Goal: Information Seeking & Learning: Learn about a topic

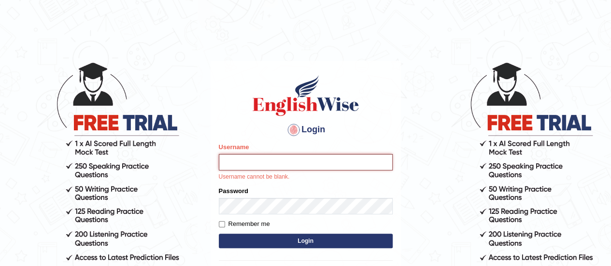
type input "Johncross"
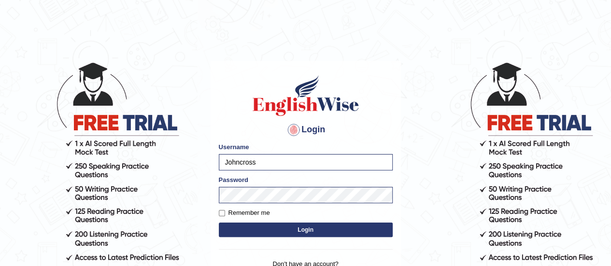
click at [304, 226] on button "Login" at bounding box center [306, 230] width 174 height 14
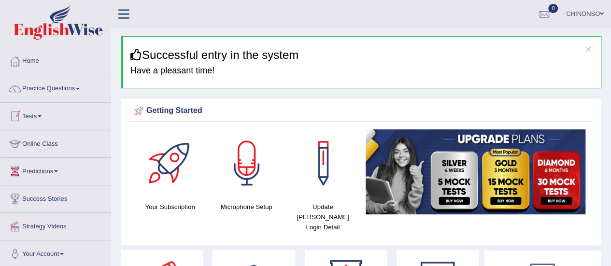
click at [54, 143] on link "Online Class" at bounding box center [55, 142] width 110 height 24
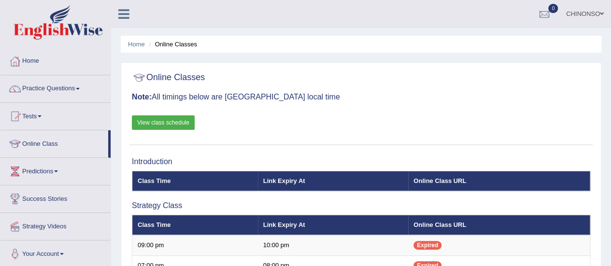
click at [42, 86] on link "Practice Questions" at bounding box center [55, 87] width 110 height 24
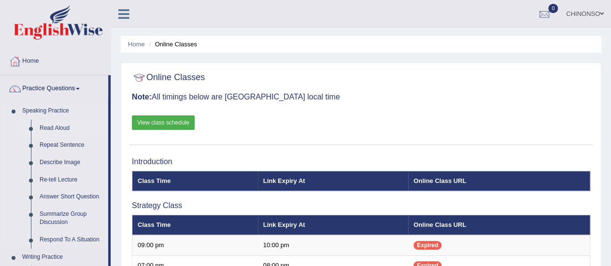
click at [63, 127] on link "Read Aloud" at bounding box center [71, 128] width 73 height 17
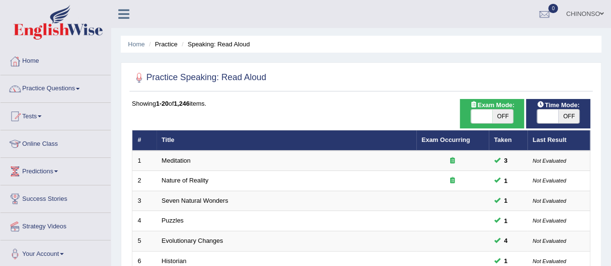
click at [497, 113] on span "OFF" at bounding box center [502, 117] width 21 height 14
checkbox input "true"
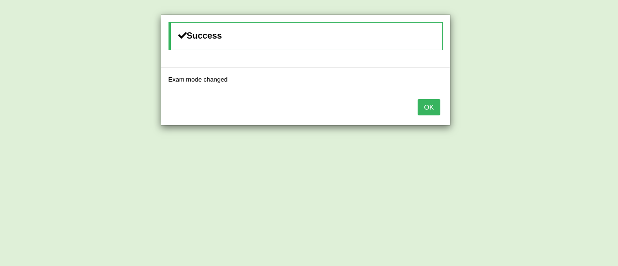
click at [430, 106] on button "OK" at bounding box center [429, 107] width 22 height 16
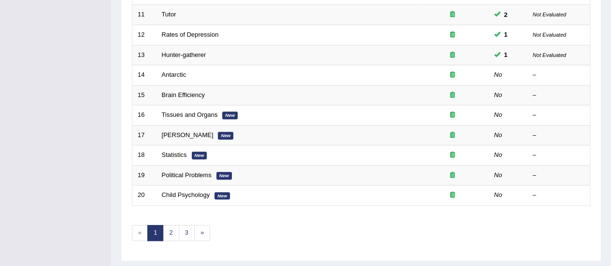
scroll to position [346, 0]
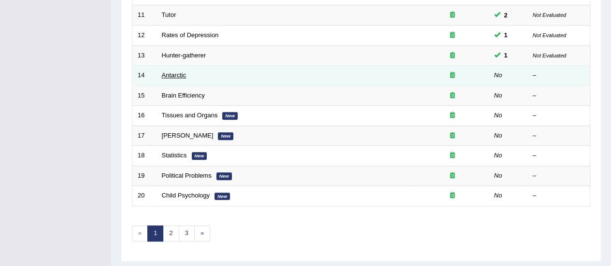
click at [179, 72] on link "Antarctic" at bounding box center [174, 74] width 25 height 7
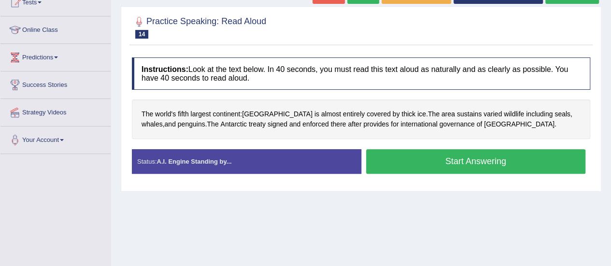
scroll to position [114, 0]
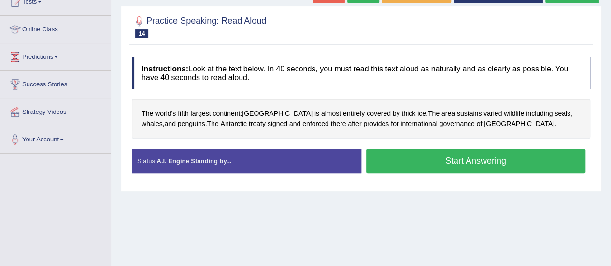
click at [411, 159] on button "Start Answering" at bounding box center [476, 161] width 220 height 25
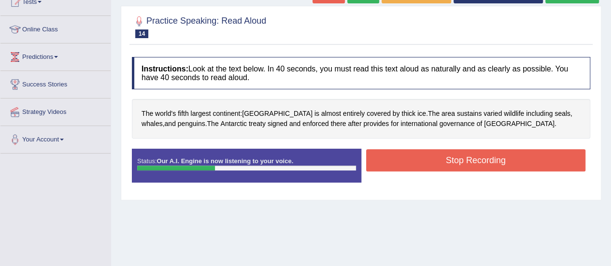
click at [411, 159] on button "Stop Recording" at bounding box center [476, 160] width 220 height 22
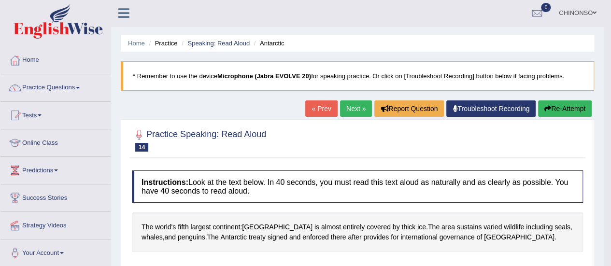
scroll to position [0, 0]
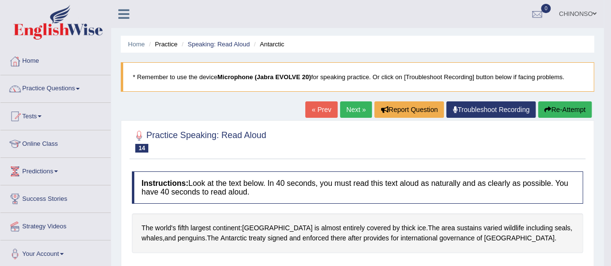
click at [348, 106] on link "Next »" at bounding box center [356, 109] width 32 height 16
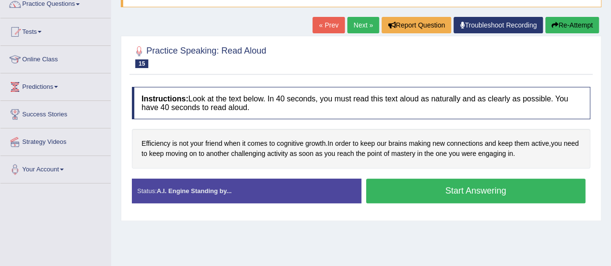
scroll to position [84, 0]
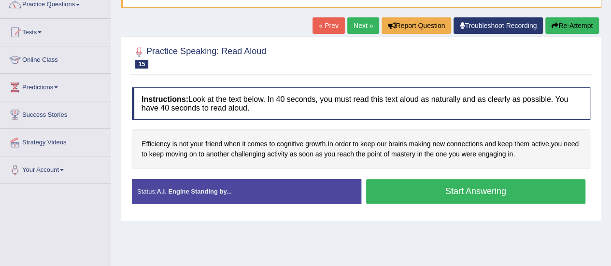
click at [446, 191] on button "Start Answering" at bounding box center [476, 191] width 220 height 25
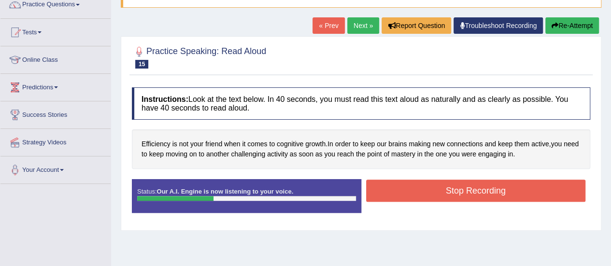
click at [446, 191] on button "Stop Recording" at bounding box center [476, 191] width 220 height 22
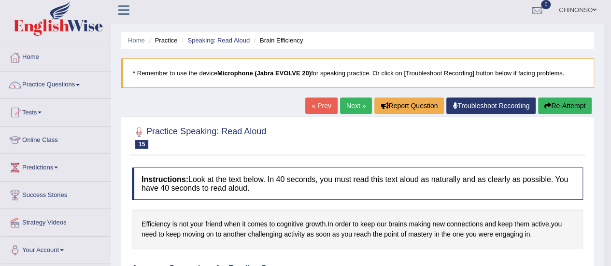
scroll to position [0, 0]
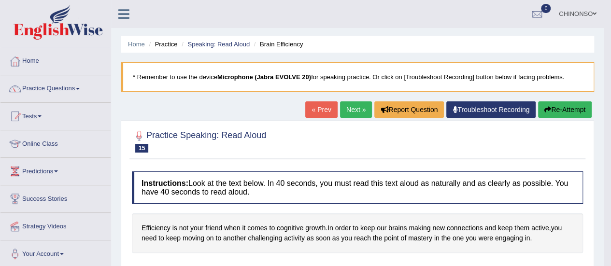
click at [353, 102] on link "Next »" at bounding box center [356, 109] width 32 height 16
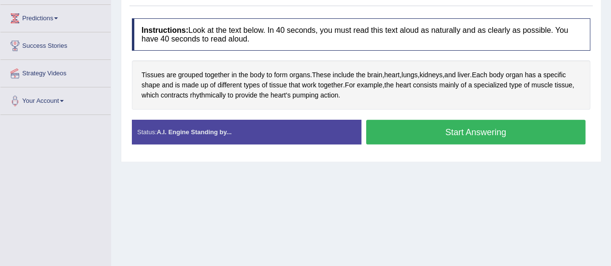
scroll to position [156, 0]
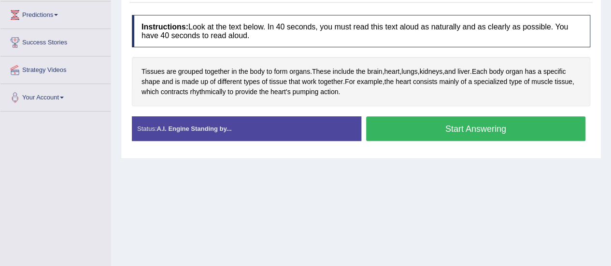
click at [428, 128] on button "Start Answering" at bounding box center [476, 128] width 220 height 25
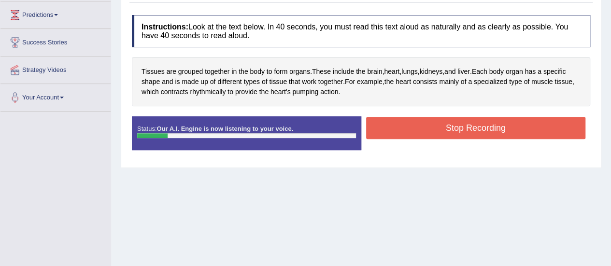
click at [428, 128] on button "Stop Recording" at bounding box center [476, 128] width 220 height 22
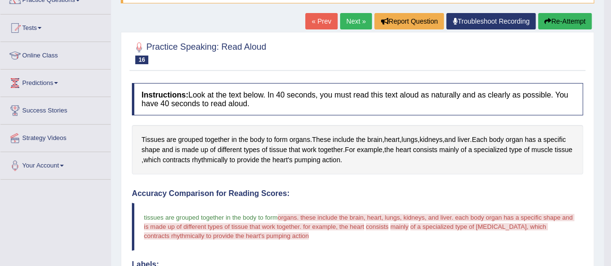
scroll to position [86, 0]
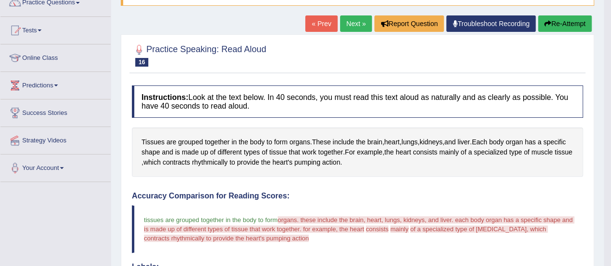
click at [552, 21] on button "Re-Attempt" at bounding box center [565, 23] width 54 height 16
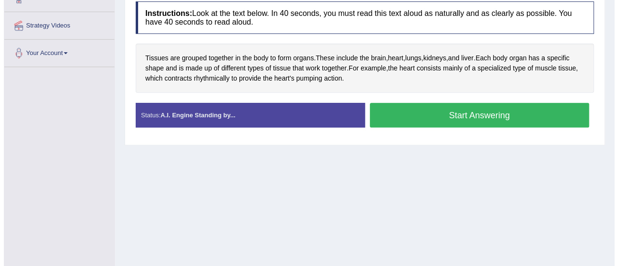
scroll to position [202, 0]
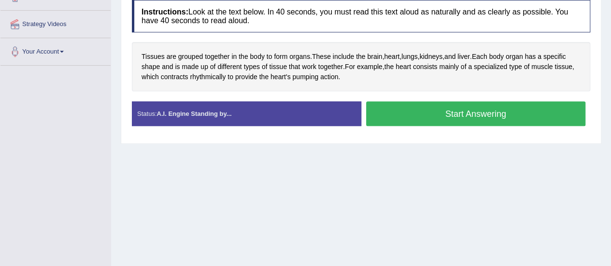
click at [431, 111] on button "Start Answering" at bounding box center [476, 113] width 220 height 25
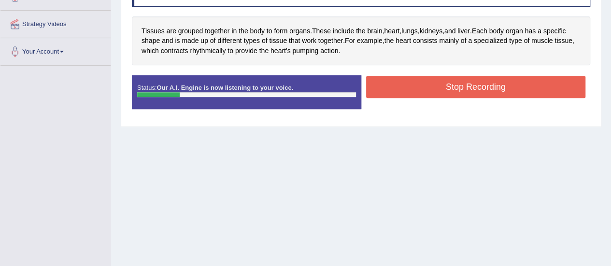
click at [437, 89] on button "Stop Recording" at bounding box center [476, 87] width 220 height 22
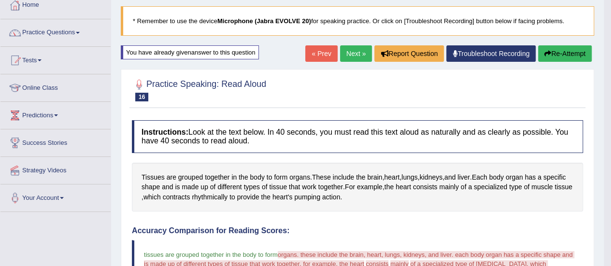
scroll to position [56, 0]
click at [568, 49] on button "Re-Attempt" at bounding box center [565, 54] width 54 height 16
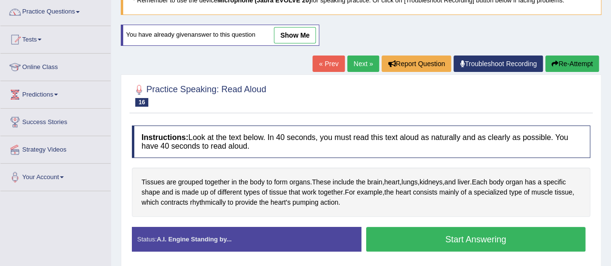
scroll to position [78, 0]
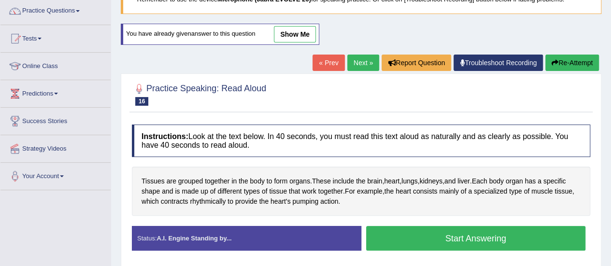
click at [435, 234] on button "Start Answering" at bounding box center [476, 238] width 220 height 25
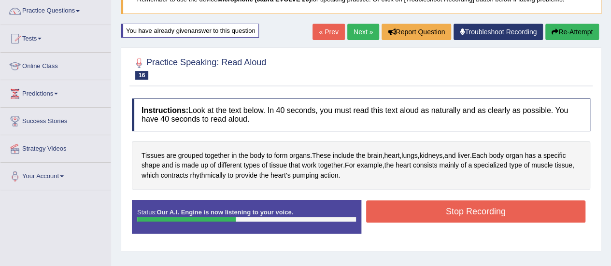
click at [434, 214] on button "Stop Recording" at bounding box center [476, 211] width 220 height 22
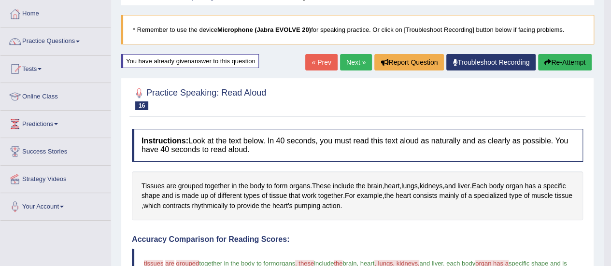
scroll to position [45, 0]
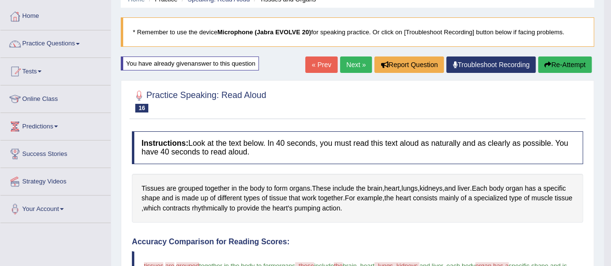
click at [556, 65] on button "Re-Attempt" at bounding box center [565, 64] width 54 height 16
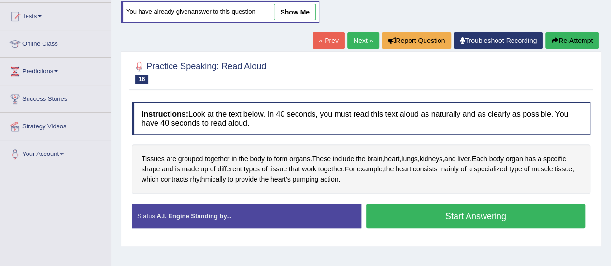
scroll to position [127, 0]
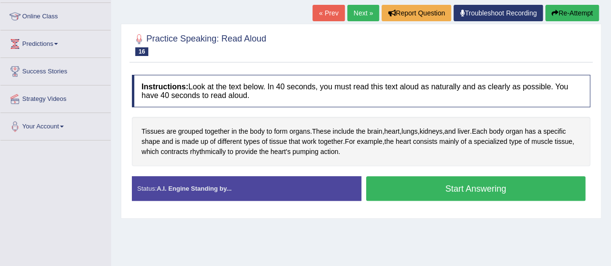
click at [403, 184] on button "Start Answering" at bounding box center [476, 188] width 220 height 25
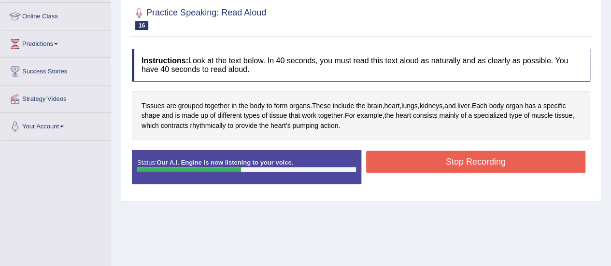
click at [408, 162] on button "Stop Recording" at bounding box center [476, 162] width 220 height 22
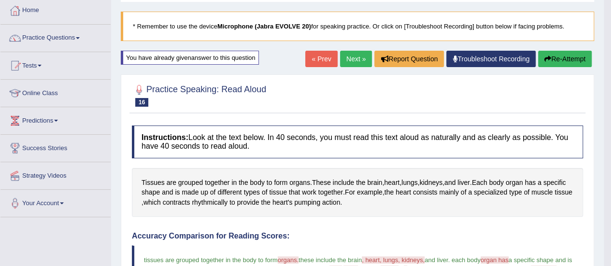
scroll to position [0, 0]
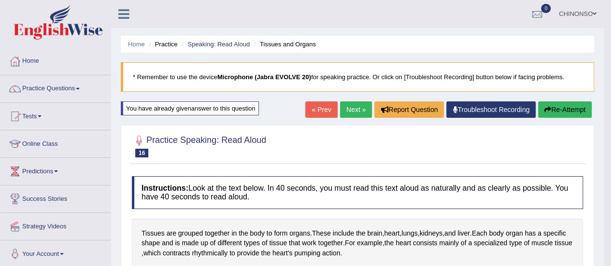
click at [349, 105] on link "Next »" at bounding box center [356, 109] width 32 height 16
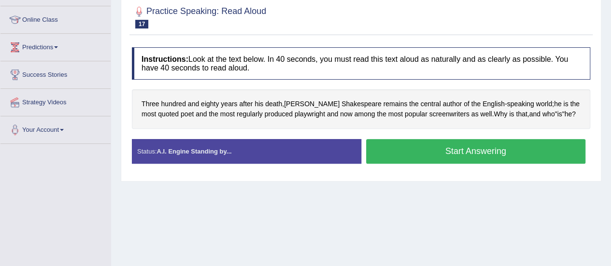
scroll to position [125, 0]
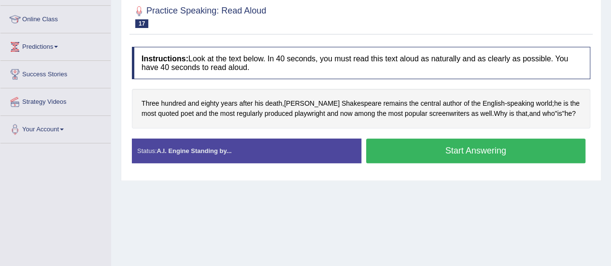
click at [396, 152] on button "Start Answering" at bounding box center [476, 151] width 220 height 25
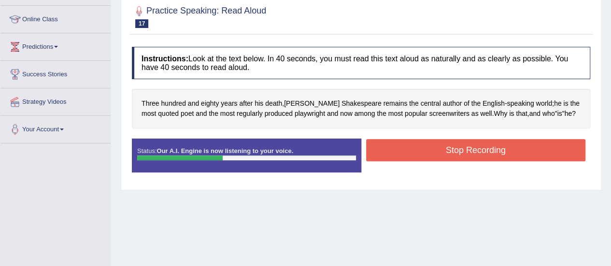
click at [396, 152] on button "Stop Recording" at bounding box center [476, 150] width 220 height 22
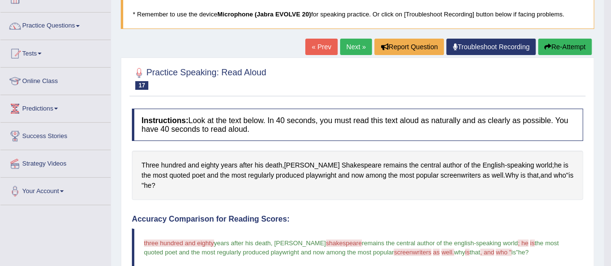
scroll to position [53, 0]
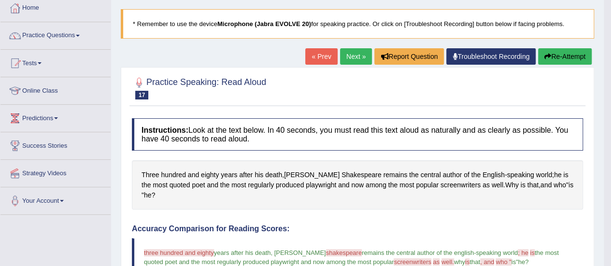
click at [348, 52] on link "Next »" at bounding box center [356, 56] width 32 height 16
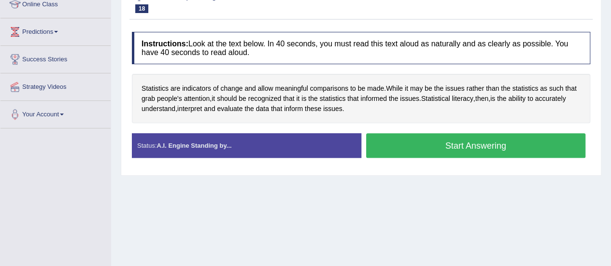
scroll to position [140, 0]
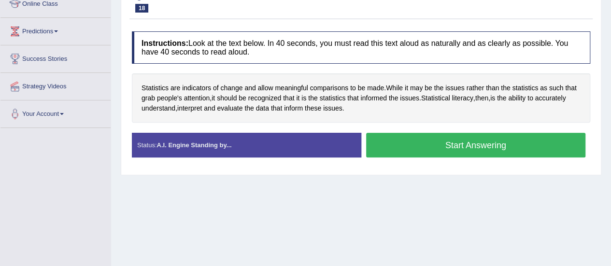
click at [415, 139] on button "Start Answering" at bounding box center [476, 145] width 220 height 25
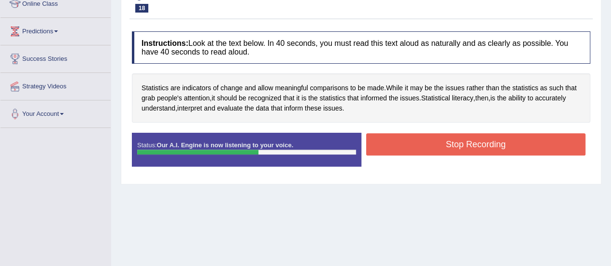
click at [415, 139] on button "Stop Recording" at bounding box center [476, 144] width 220 height 22
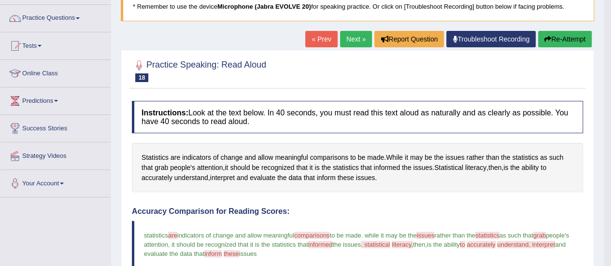
scroll to position [63, 0]
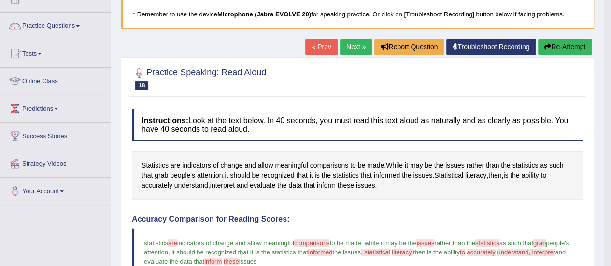
click at [347, 45] on link "Next »" at bounding box center [356, 47] width 32 height 16
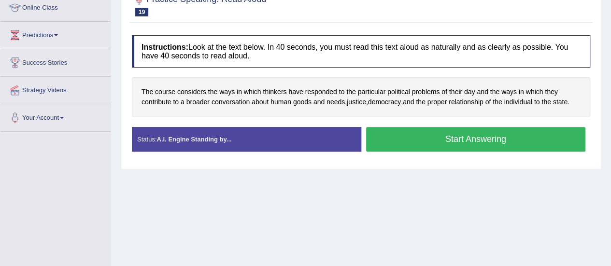
scroll to position [137, 0]
click at [416, 131] on button "Start Answering" at bounding box center [476, 138] width 220 height 25
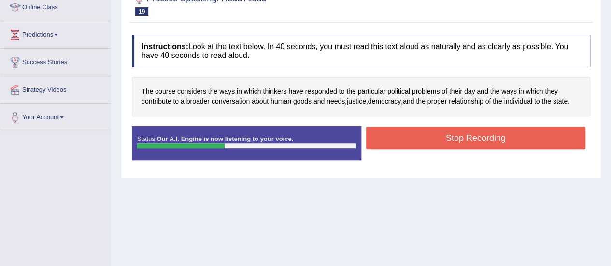
click at [416, 131] on button "Stop Recording" at bounding box center [476, 138] width 220 height 22
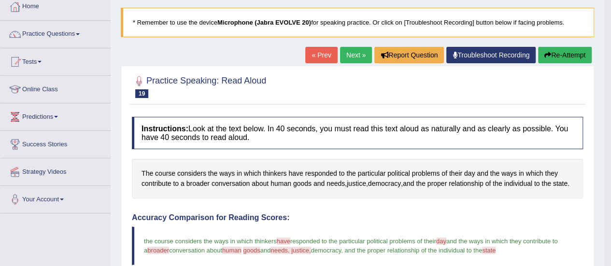
scroll to position [53, 0]
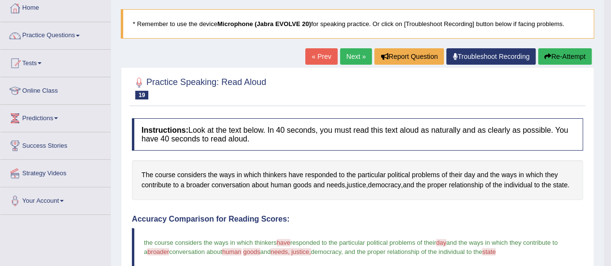
click at [354, 56] on link "Next »" at bounding box center [356, 56] width 32 height 16
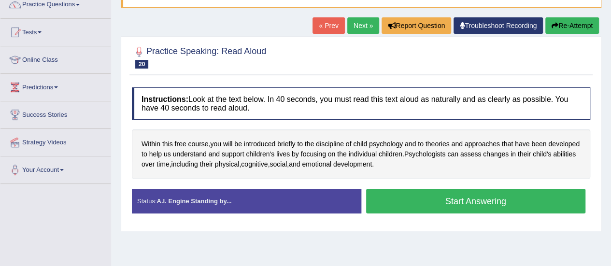
scroll to position [85, 0]
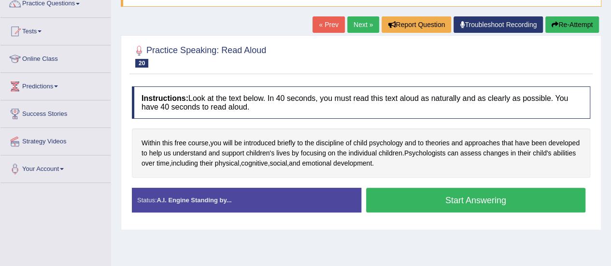
click at [401, 200] on button "Start Answering" at bounding box center [476, 200] width 220 height 25
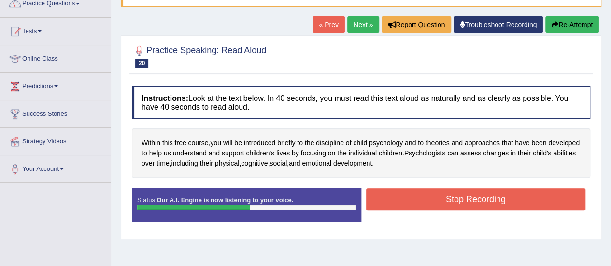
click at [401, 200] on button "Stop Recording" at bounding box center [476, 199] width 220 height 22
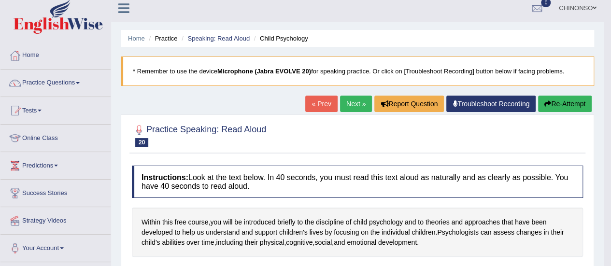
scroll to position [4, 0]
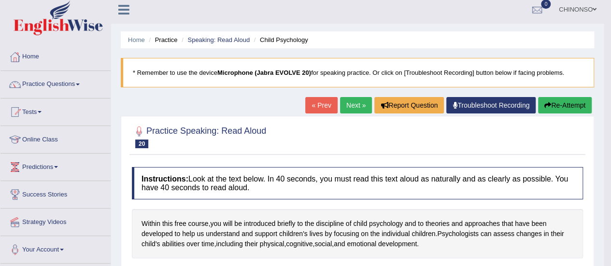
click at [348, 100] on link "Next »" at bounding box center [356, 105] width 32 height 16
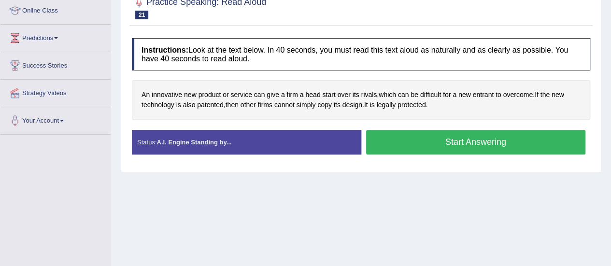
scroll to position [134, 0]
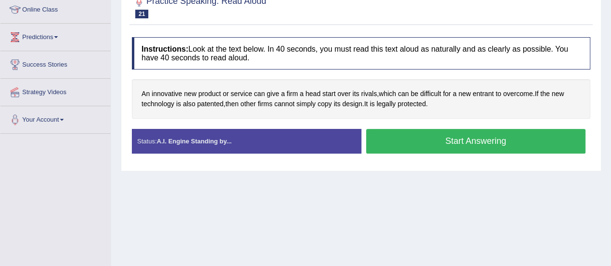
click at [405, 140] on button "Start Answering" at bounding box center [476, 141] width 220 height 25
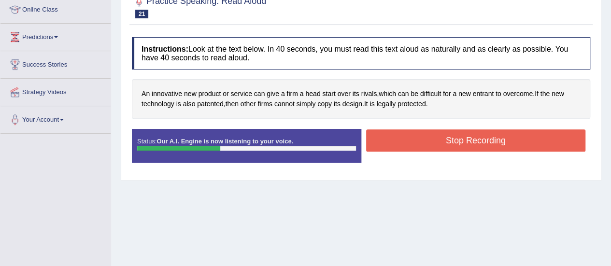
click at [405, 140] on button "Stop Recording" at bounding box center [476, 140] width 220 height 22
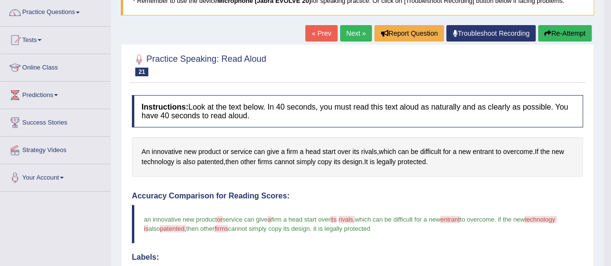
scroll to position [64, 0]
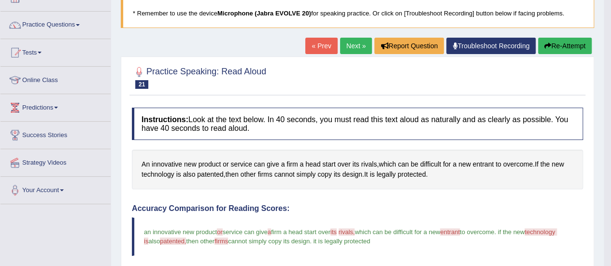
click at [350, 41] on link "Next »" at bounding box center [356, 46] width 32 height 16
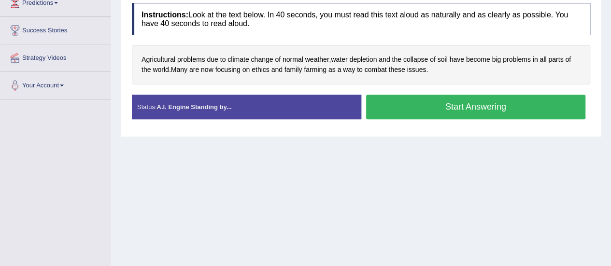
scroll to position [169, 0]
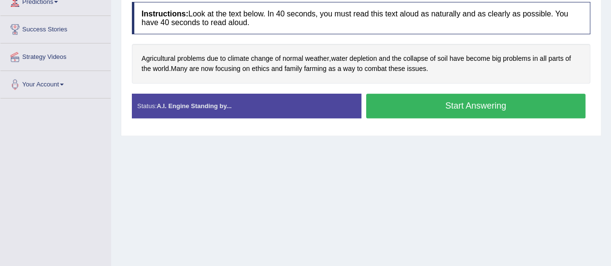
click at [456, 99] on button "Start Answering" at bounding box center [476, 106] width 220 height 25
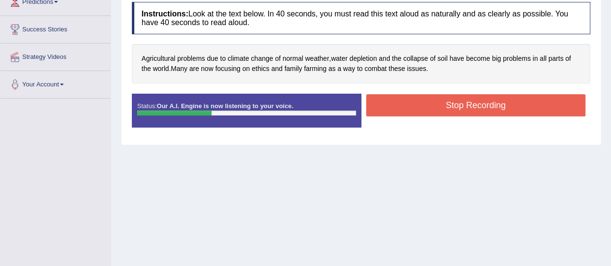
click at [456, 99] on button "Stop Recording" at bounding box center [476, 105] width 220 height 22
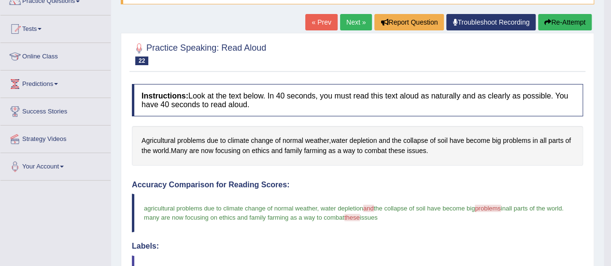
scroll to position [87, 0]
click at [344, 25] on link "Next »" at bounding box center [356, 22] width 32 height 16
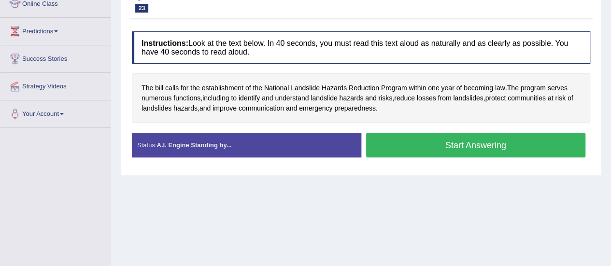
scroll to position [140, 0]
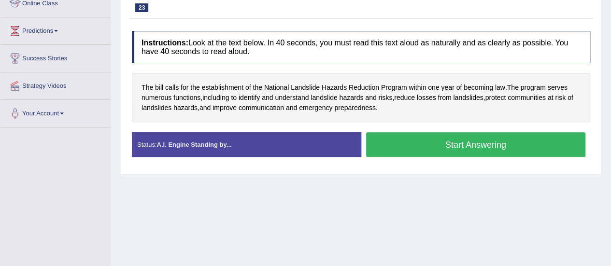
click at [440, 146] on button "Start Answering" at bounding box center [476, 144] width 220 height 25
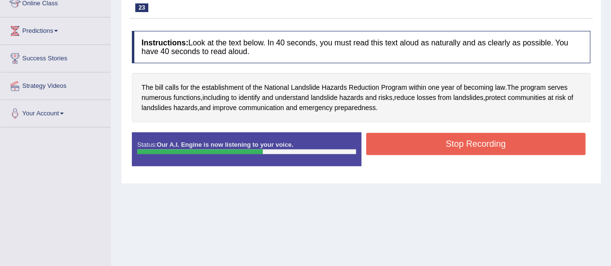
click at [440, 146] on button "Stop Recording" at bounding box center [476, 144] width 220 height 22
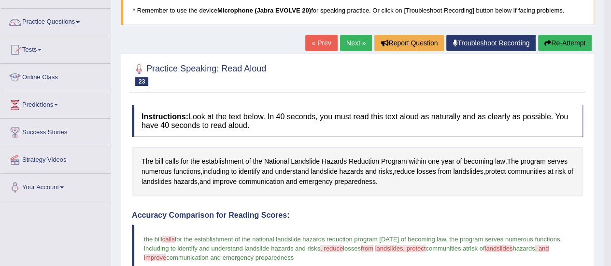
scroll to position [66, 0]
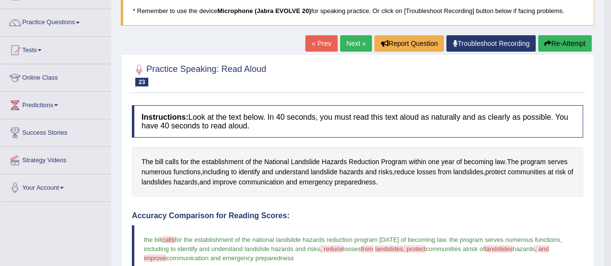
click at [354, 40] on link "Next »" at bounding box center [356, 43] width 32 height 16
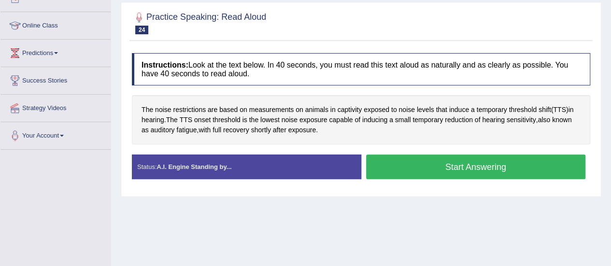
scroll to position [121, 0]
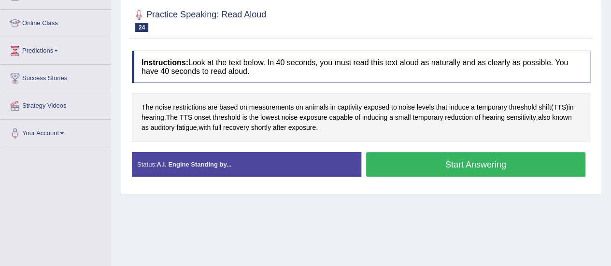
click at [413, 158] on button "Start Answering" at bounding box center [476, 164] width 220 height 25
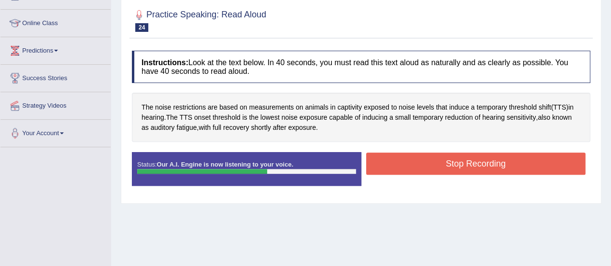
click at [413, 158] on button "Stop Recording" at bounding box center [476, 164] width 220 height 22
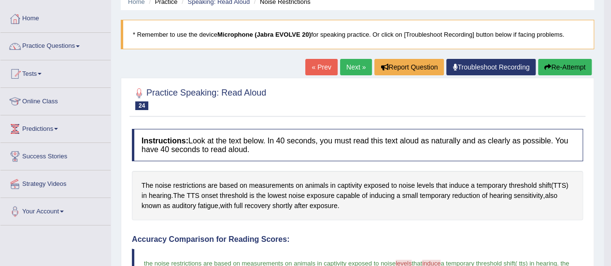
scroll to position [41, 0]
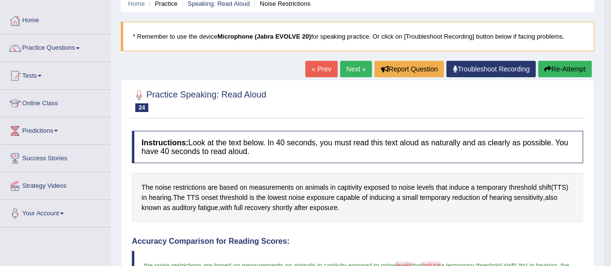
click at [352, 67] on link "Next »" at bounding box center [356, 69] width 32 height 16
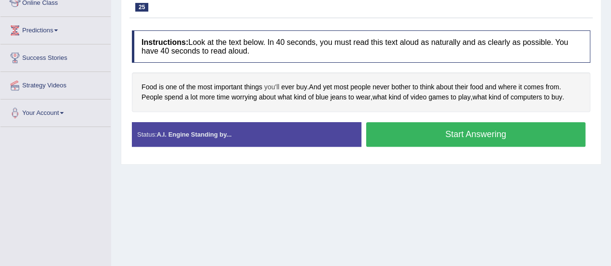
scroll to position [141, 0]
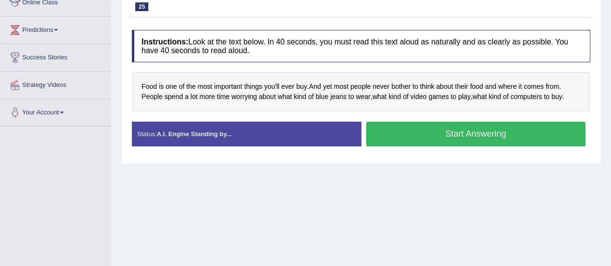
click at [419, 135] on button "Start Answering" at bounding box center [476, 134] width 220 height 25
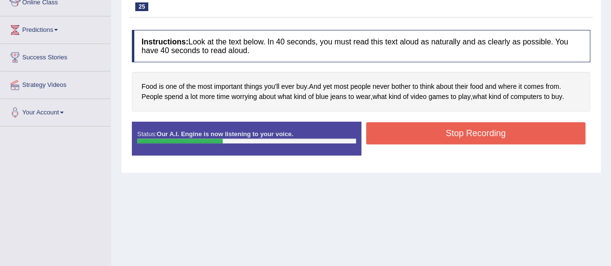
click at [419, 135] on button "Stop Recording" at bounding box center [476, 133] width 220 height 22
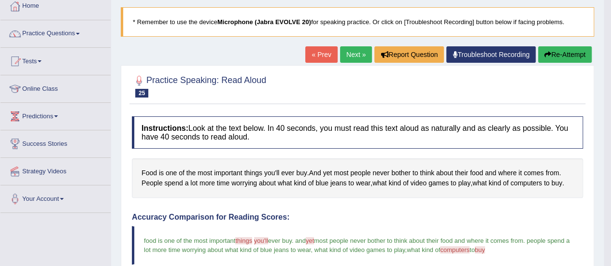
scroll to position [54, 0]
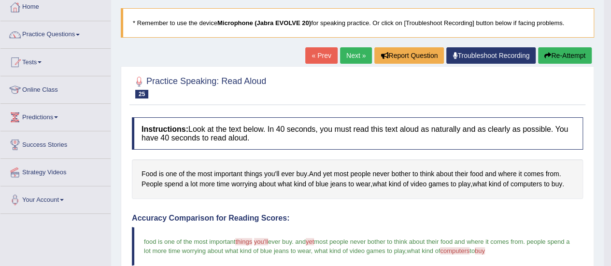
click at [349, 55] on link "Next »" at bounding box center [356, 55] width 32 height 16
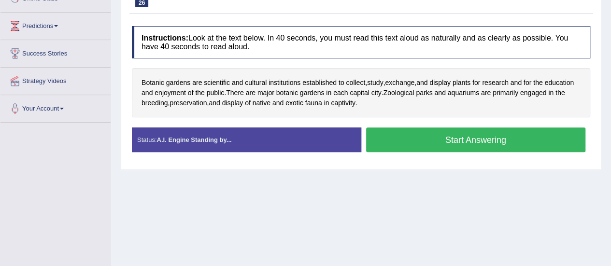
scroll to position [175, 0]
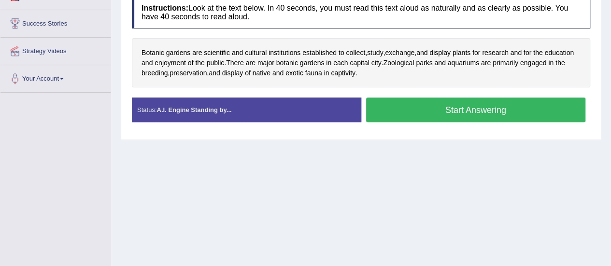
click at [441, 109] on button "Start Answering" at bounding box center [476, 110] width 220 height 25
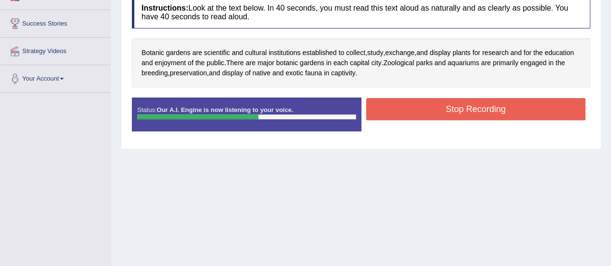
click at [441, 109] on button "Stop Recording" at bounding box center [476, 109] width 220 height 22
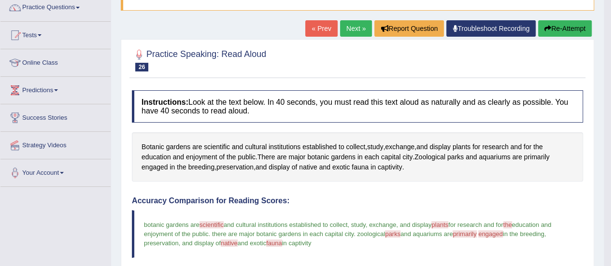
scroll to position [80, 0]
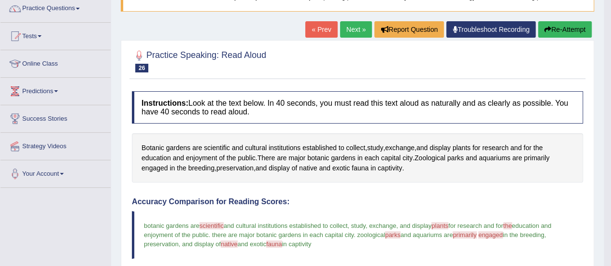
click at [576, 31] on button "Re-Attempt" at bounding box center [565, 29] width 54 height 16
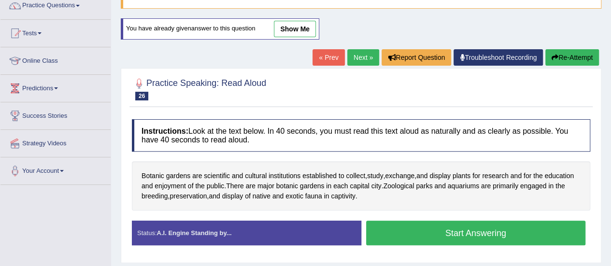
click at [469, 230] on button "Start Answering" at bounding box center [476, 233] width 220 height 25
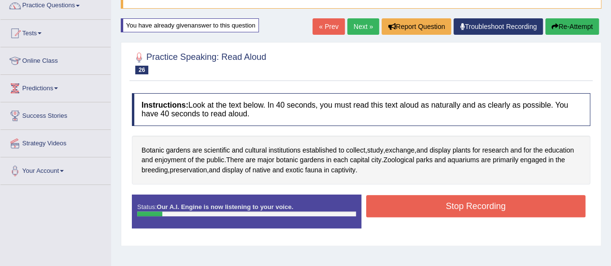
click at [463, 208] on button "Stop Recording" at bounding box center [476, 206] width 220 height 22
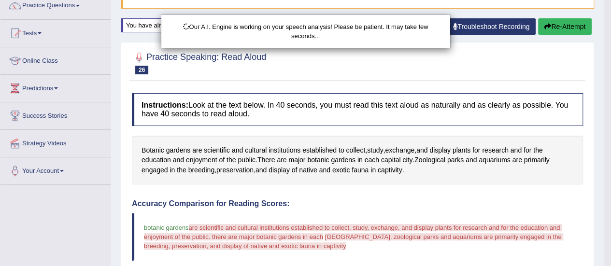
click at [553, 23] on div "Our A.I. Engine is working on your speech analysis! Please be patient. It may t…" at bounding box center [305, 133] width 611 height 266
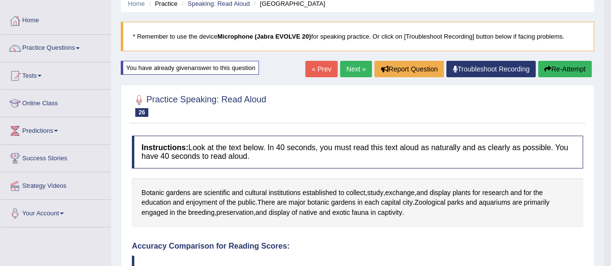
scroll to position [40, 0]
click at [559, 69] on button "Re-Attempt" at bounding box center [565, 69] width 54 height 16
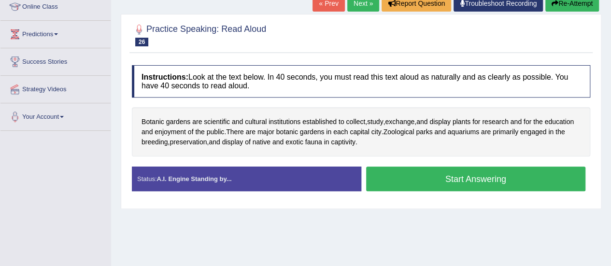
scroll to position [139, 0]
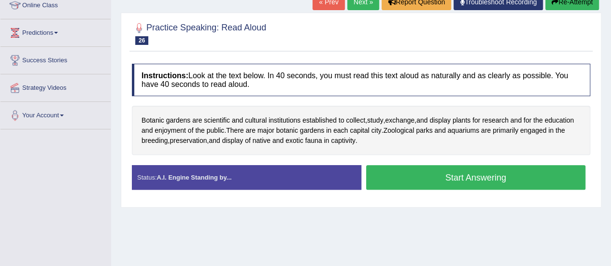
click at [407, 172] on button "Start Answering" at bounding box center [476, 177] width 220 height 25
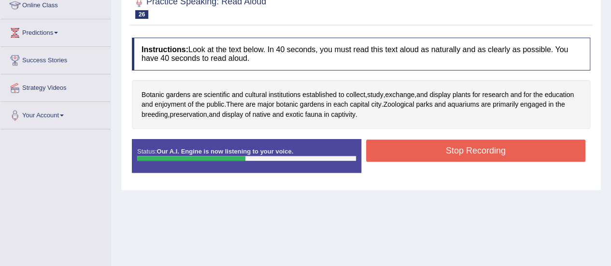
click at [408, 145] on button "Stop Recording" at bounding box center [476, 151] width 220 height 22
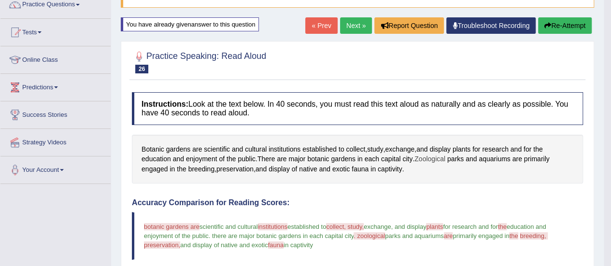
scroll to position [71, 0]
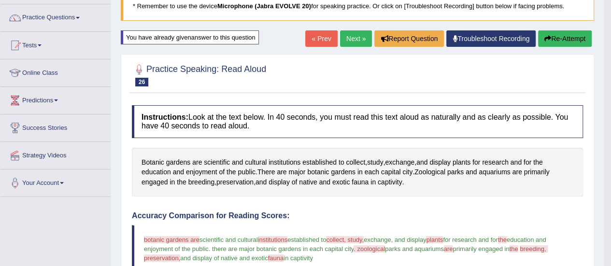
click at [350, 39] on link "Next »" at bounding box center [356, 38] width 32 height 16
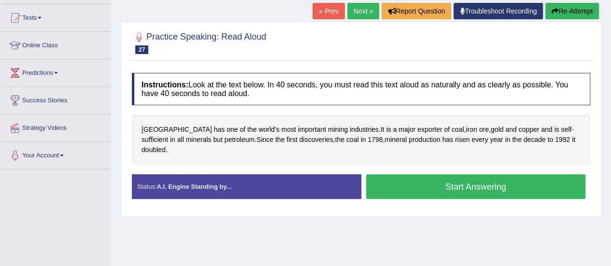
scroll to position [99, 0]
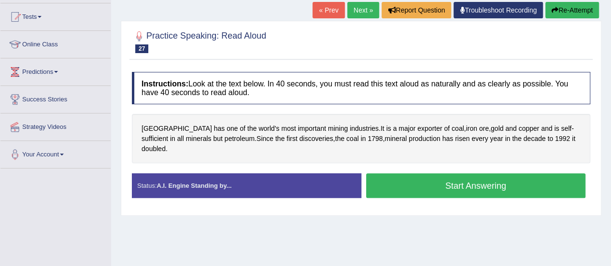
click at [457, 173] on button "Start Answering" at bounding box center [476, 185] width 220 height 25
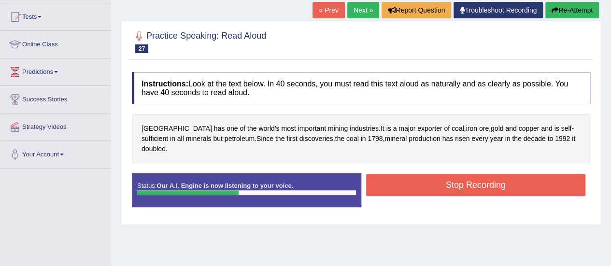
click at [457, 174] on button "Stop Recording" at bounding box center [476, 185] width 220 height 22
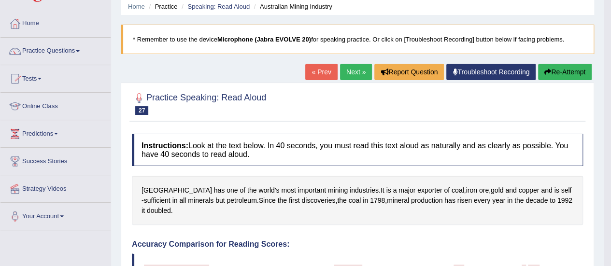
scroll to position [32, 0]
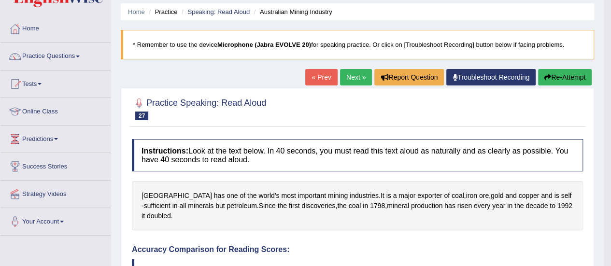
click at [350, 78] on link "Next »" at bounding box center [356, 77] width 32 height 16
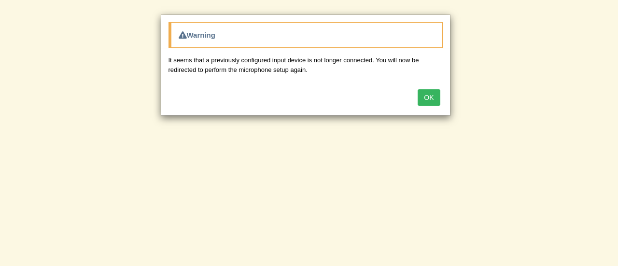
click at [523, 82] on div "Warning It seems that a previously configured input device is not longer connec…" at bounding box center [309, 133] width 618 height 266
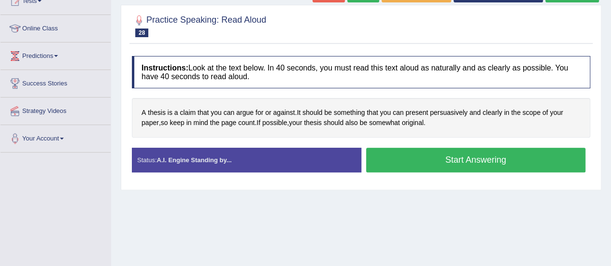
scroll to position [121, 0]
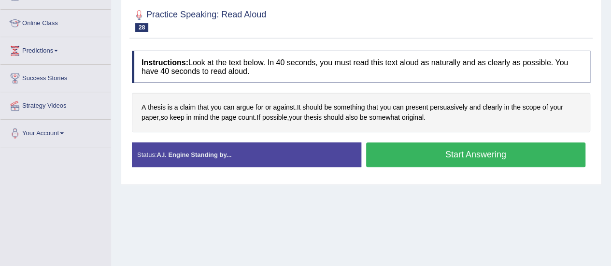
click at [429, 154] on button "Start Answering" at bounding box center [476, 154] width 220 height 25
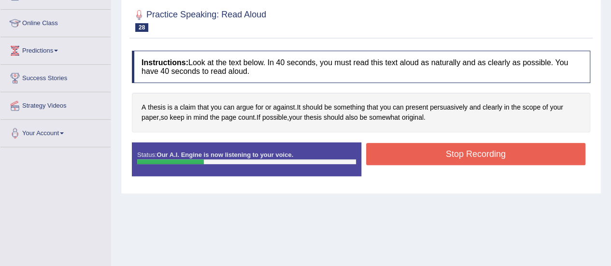
click at [429, 154] on button "Stop Recording" at bounding box center [476, 154] width 220 height 22
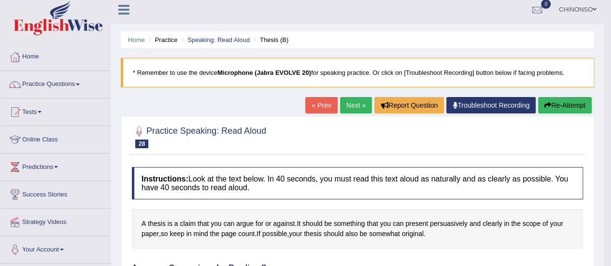
scroll to position [0, 0]
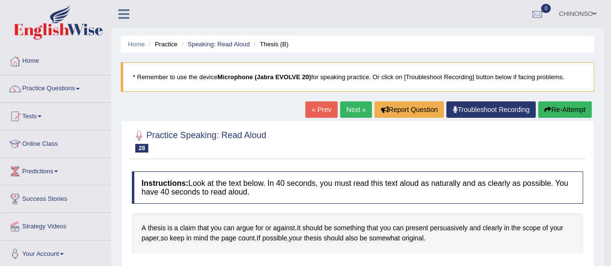
click at [360, 108] on link "Next »" at bounding box center [356, 109] width 32 height 16
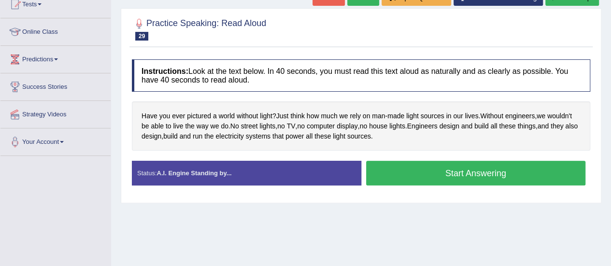
scroll to position [113, 0]
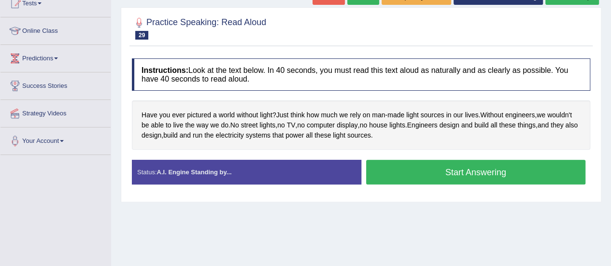
click at [452, 171] on button "Start Answering" at bounding box center [476, 172] width 220 height 25
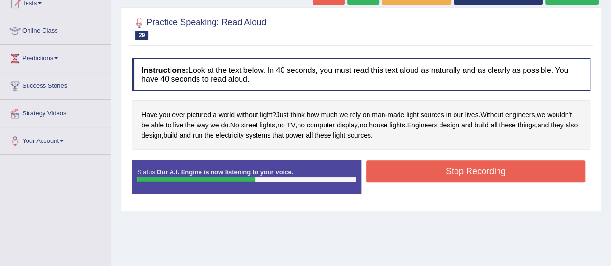
click at [452, 171] on button "Stop Recording" at bounding box center [476, 171] width 220 height 22
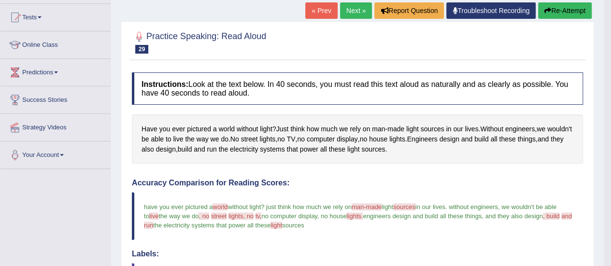
scroll to position [99, 0]
click at [571, 10] on button "Re-Attempt" at bounding box center [565, 10] width 54 height 16
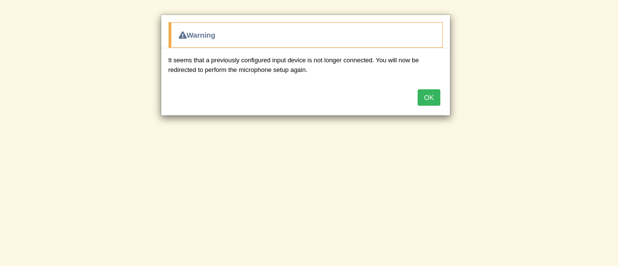
scroll to position [99, 0]
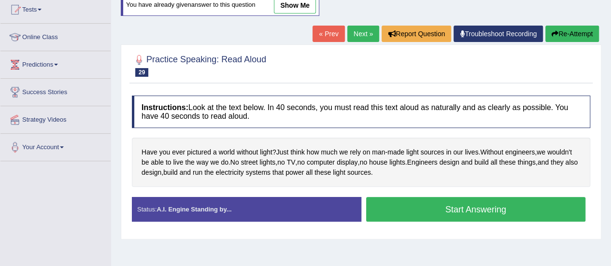
click at [461, 202] on button "Start Answering" at bounding box center [476, 209] width 220 height 25
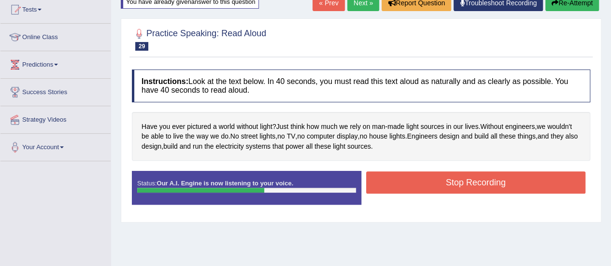
click at [451, 179] on button "Stop Recording" at bounding box center [476, 182] width 220 height 22
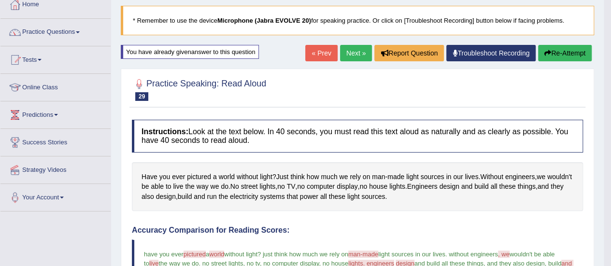
scroll to position [56, 0]
click at [345, 48] on link "Next »" at bounding box center [356, 53] width 32 height 16
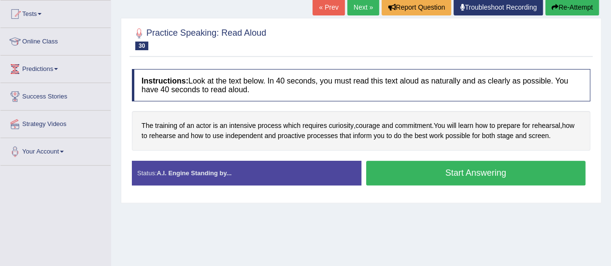
scroll to position [103, 0]
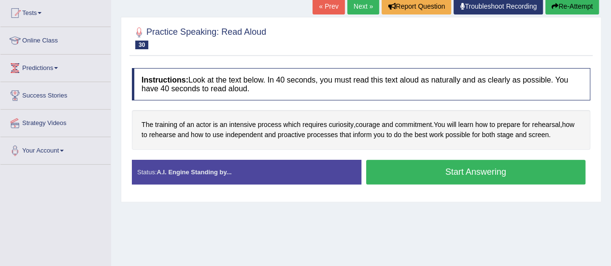
click at [456, 168] on button "Start Answering" at bounding box center [476, 172] width 220 height 25
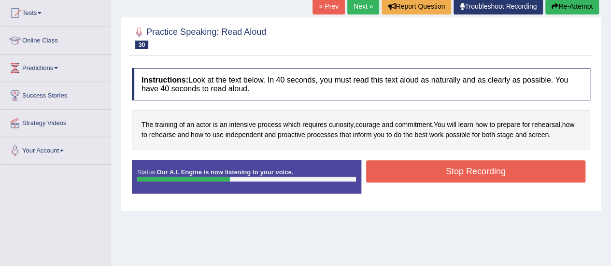
click at [456, 168] on button "Stop Recording" at bounding box center [476, 171] width 220 height 22
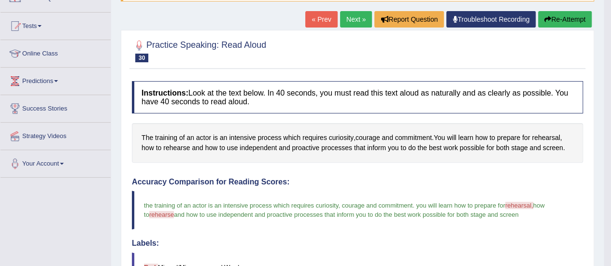
scroll to position [89, 0]
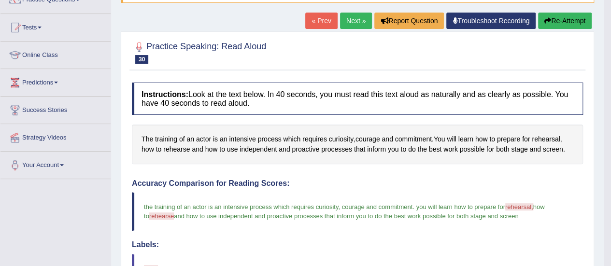
click at [351, 20] on link "Next »" at bounding box center [356, 21] width 32 height 16
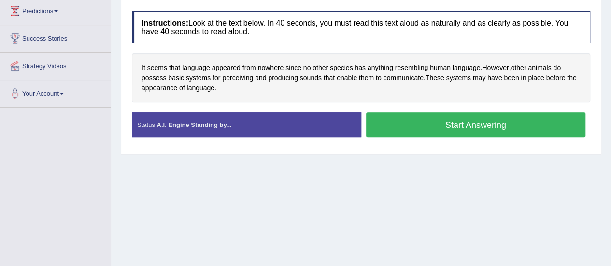
scroll to position [163, 0]
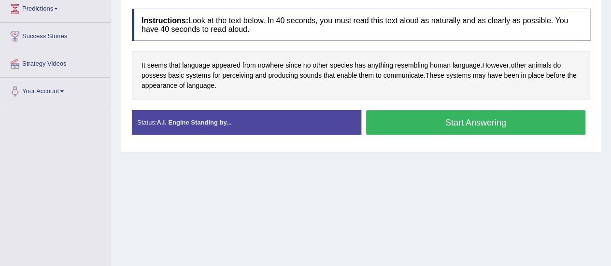
click at [440, 119] on button "Start Answering" at bounding box center [476, 122] width 220 height 25
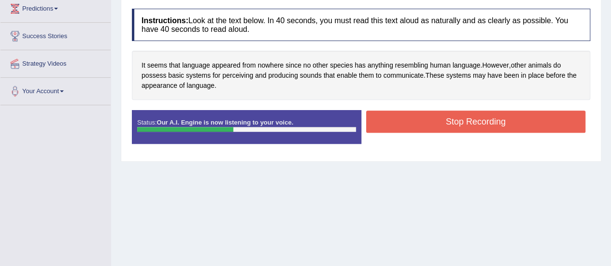
click at [440, 119] on button "Stop Recording" at bounding box center [476, 122] width 220 height 22
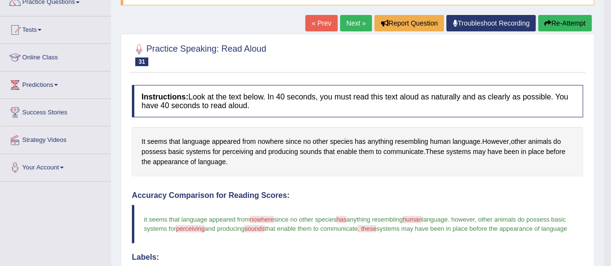
scroll to position [86, 0]
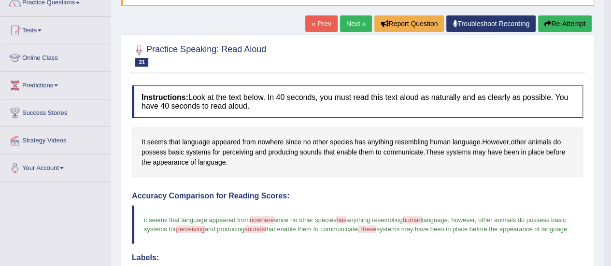
click at [358, 24] on link "Next »" at bounding box center [356, 23] width 32 height 16
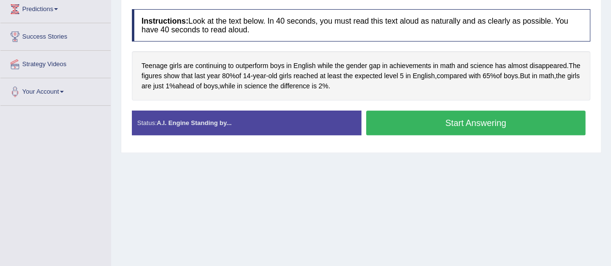
scroll to position [165, 0]
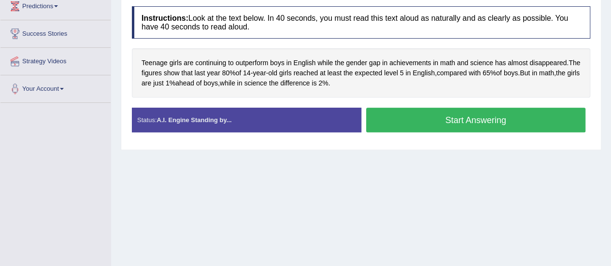
click at [446, 121] on button "Start Answering" at bounding box center [476, 120] width 220 height 25
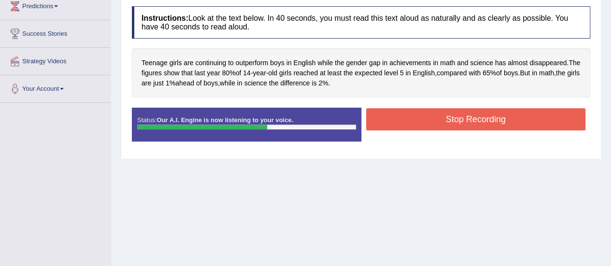
click at [446, 121] on button "Stop Recording" at bounding box center [476, 119] width 220 height 22
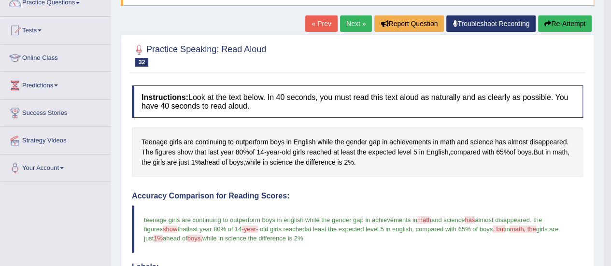
scroll to position [85, 0]
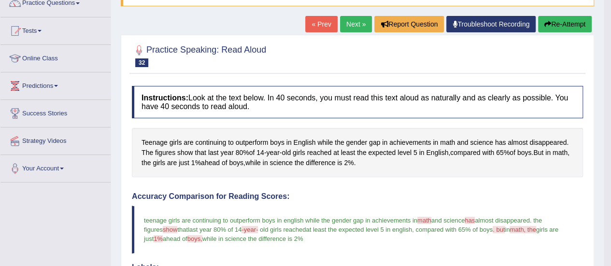
click at [351, 21] on link "Next »" at bounding box center [356, 24] width 32 height 16
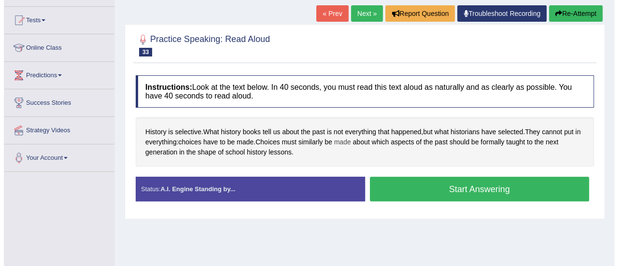
scroll to position [99, 0]
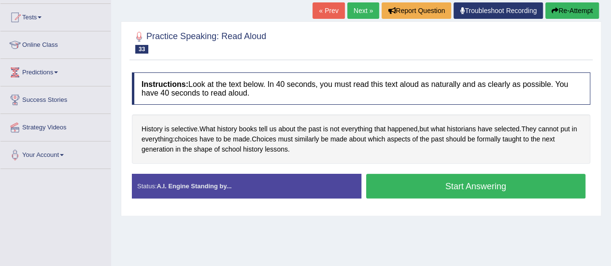
click at [424, 185] on button "Start Answering" at bounding box center [476, 186] width 220 height 25
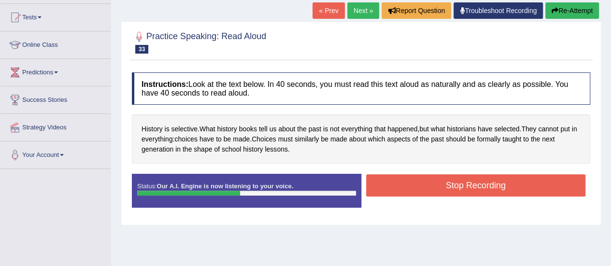
click at [424, 185] on button "Stop Recording" at bounding box center [476, 185] width 220 height 22
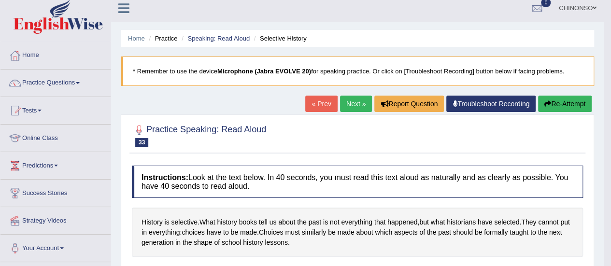
scroll to position [5, 0]
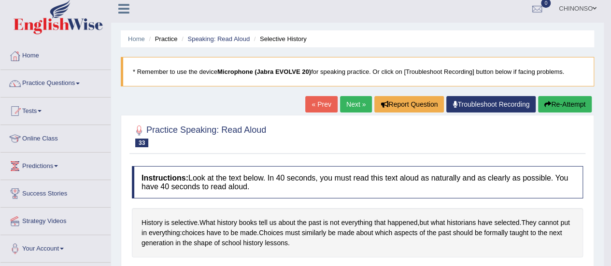
click at [348, 105] on link "Next »" at bounding box center [356, 104] width 32 height 16
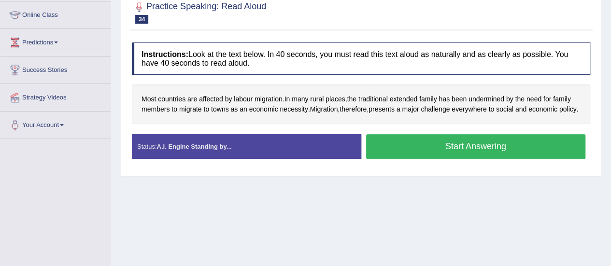
scroll to position [132, 0]
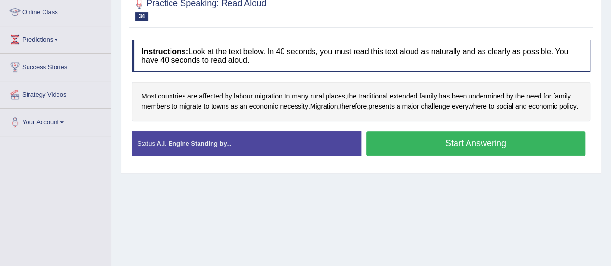
click at [434, 149] on button "Start Answering" at bounding box center [476, 143] width 220 height 25
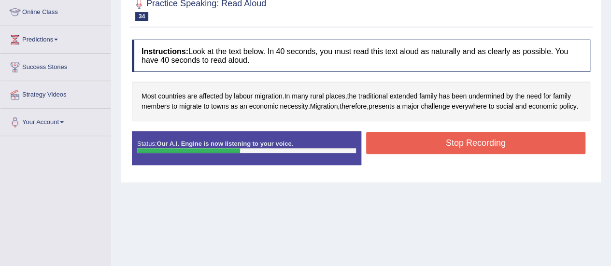
click at [434, 149] on button "Stop Recording" at bounding box center [476, 143] width 220 height 22
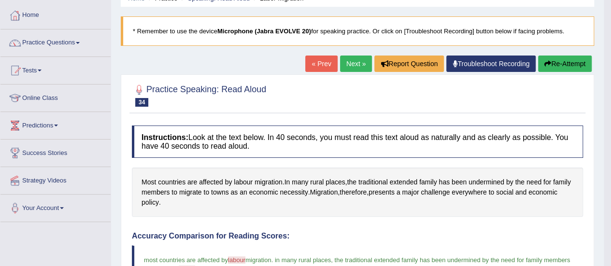
scroll to position [45, 0]
click at [560, 60] on button "Re-Attempt" at bounding box center [565, 64] width 54 height 16
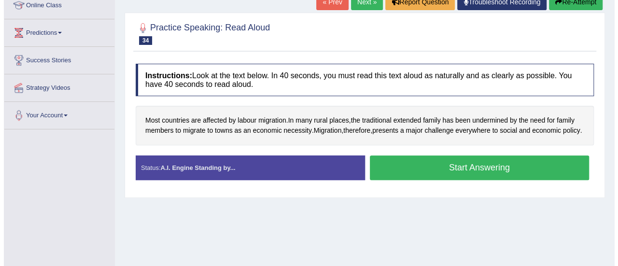
scroll to position [140, 0]
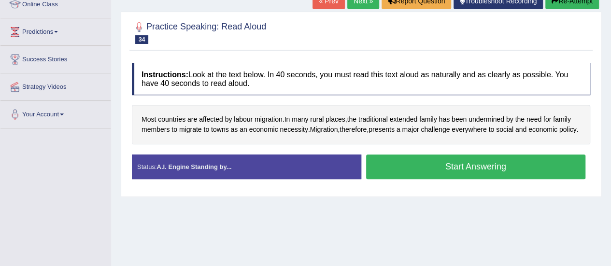
click at [433, 169] on button "Start Answering" at bounding box center [476, 166] width 220 height 25
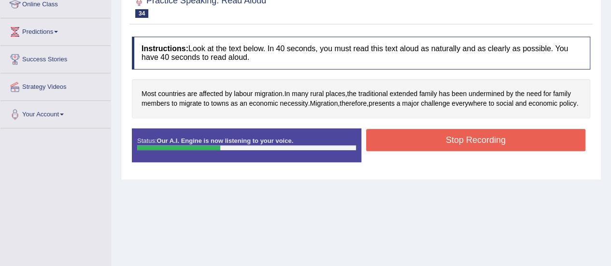
click at [435, 147] on button "Stop Recording" at bounding box center [476, 140] width 220 height 22
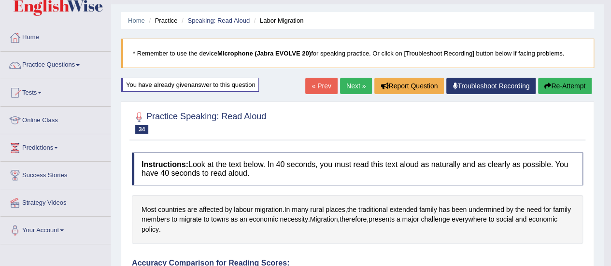
scroll to position [0, 0]
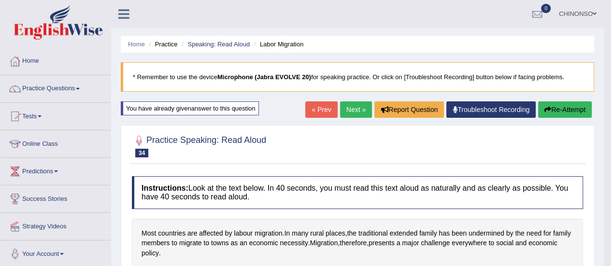
click at [351, 107] on link "Next »" at bounding box center [356, 109] width 32 height 16
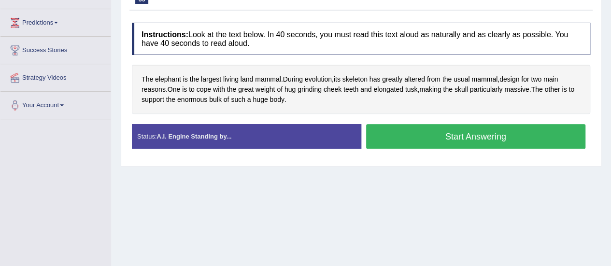
scroll to position [151, 0]
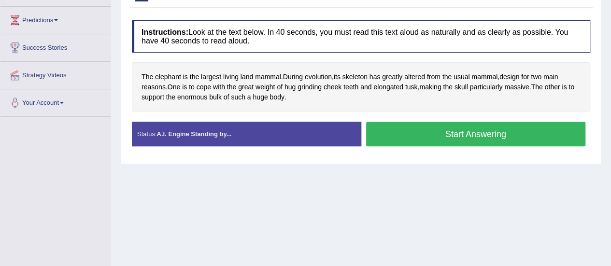
click at [400, 128] on button "Start Answering" at bounding box center [476, 134] width 220 height 25
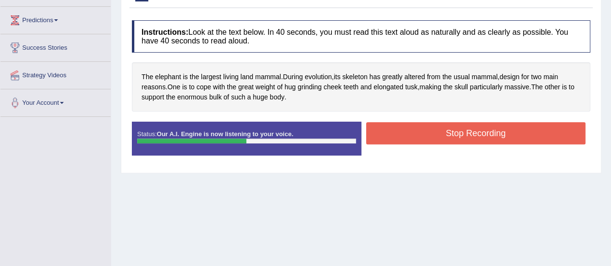
click at [400, 128] on button "Stop Recording" at bounding box center [476, 133] width 220 height 22
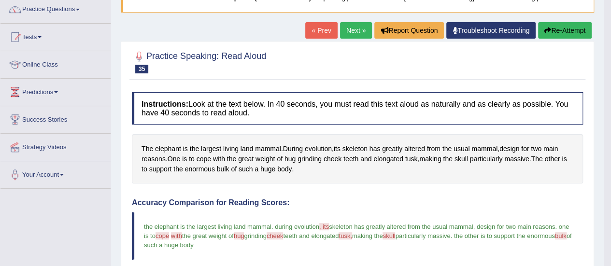
scroll to position [79, 0]
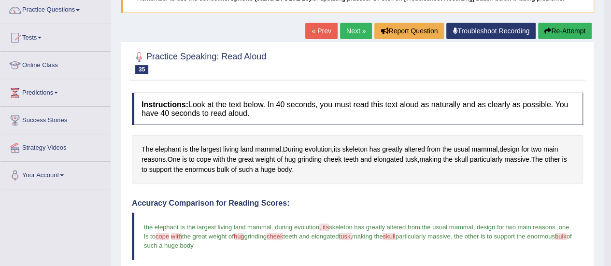
click at [346, 27] on link "Next »" at bounding box center [356, 31] width 32 height 16
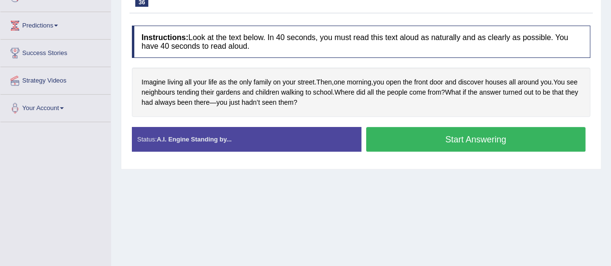
scroll to position [146, 0]
click at [423, 140] on button "Start Answering" at bounding box center [476, 138] width 220 height 25
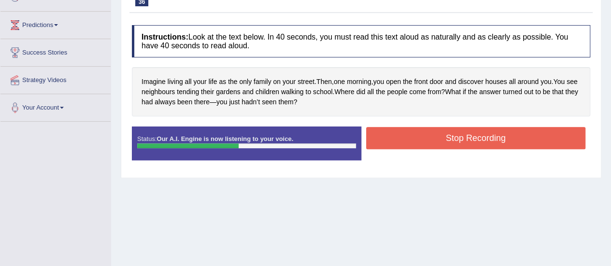
click at [423, 140] on button "Stop Recording" at bounding box center [476, 138] width 220 height 22
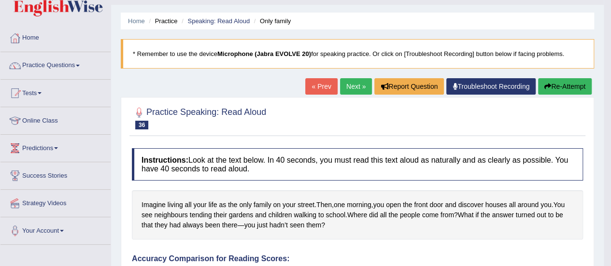
scroll to position [27, 0]
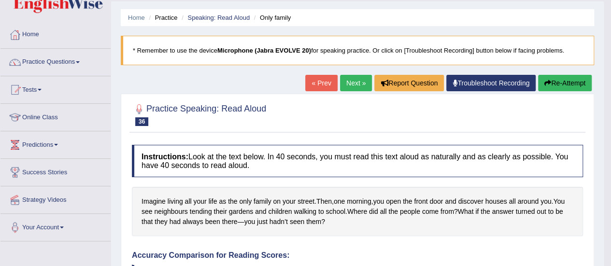
click at [349, 79] on link "Next »" at bounding box center [356, 83] width 32 height 16
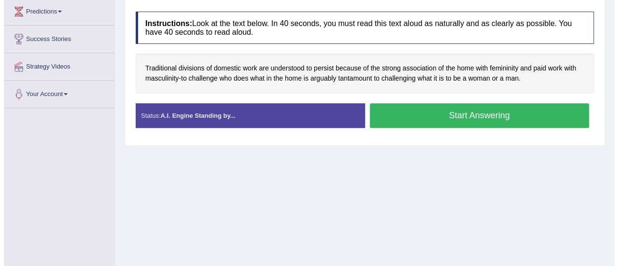
scroll to position [161, 0]
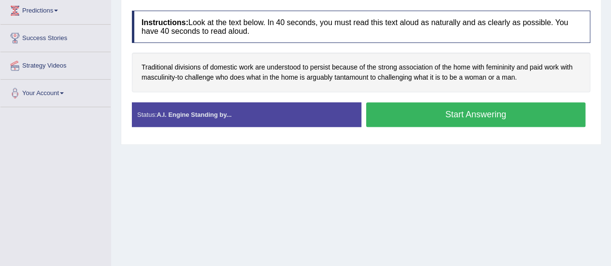
click at [401, 111] on button "Start Answering" at bounding box center [476, 114] width 220 height 25
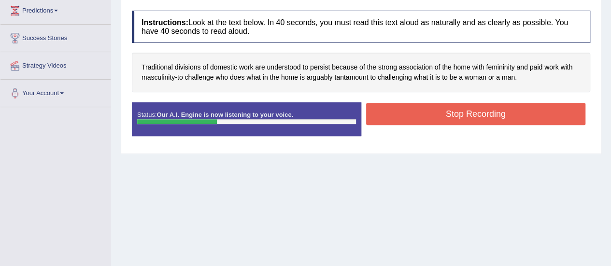
click at [401, 111] on button "Stop Recording" at bounding box center [476, 114] width 220 height 22
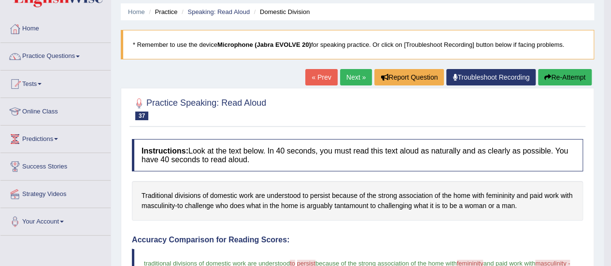
scroll to position [25, 0]
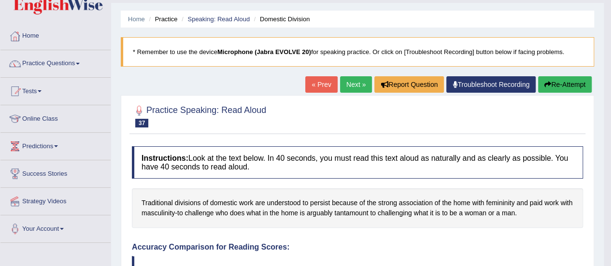
click at [352, 82] on link "Next »" at bounding box center [356, 84] width 32 height 16
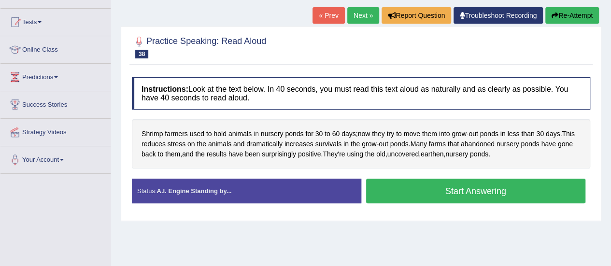
scroll to position [96, 0]
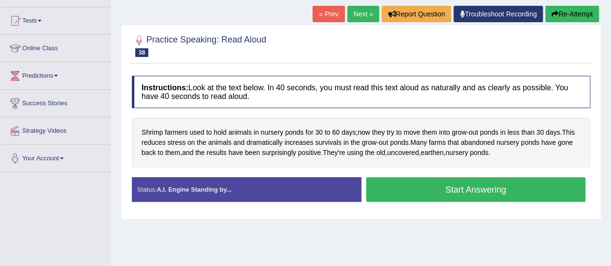
click at [487, 187] on button "Start Answering" at bounding box center [476, 189] width 220 height 25
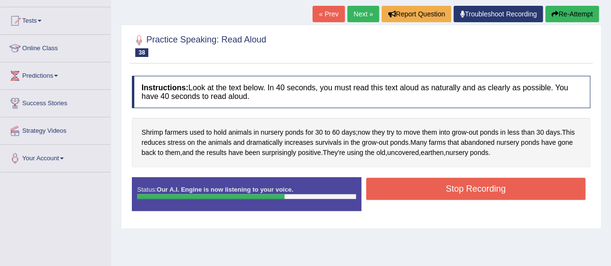
click at [487, 187] on button "Stop Recording" at bounding box center [476, 189] width 220 height 22
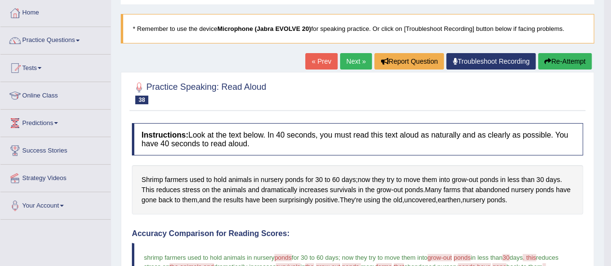
scroll to position [46, 0]
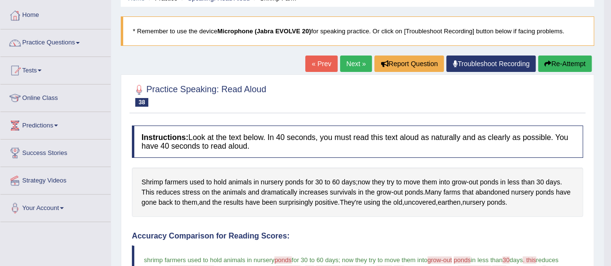
click at [350, 71] on link "Next »" at bounding box center [356, 64] width 32 height 16
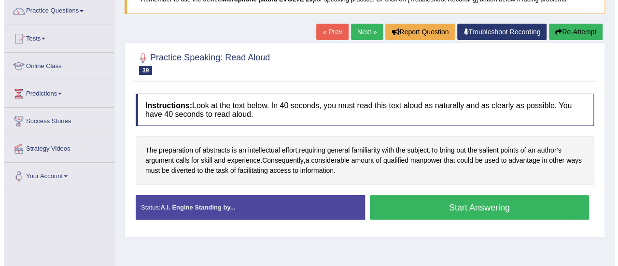
scroll to position [80, 0]
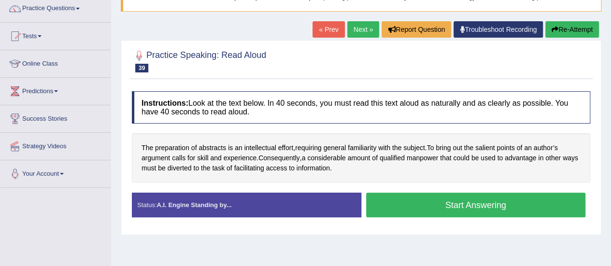
click at [456, 198] on button "Start Answering" at bounding box center [476, 205] width 220 height 25
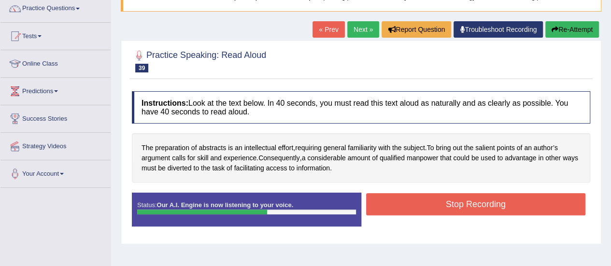
click at [487, 217] on div "Status: Our A.I. Engine is now listening to your voice. Start Answering Stop Re…" at bounding box center [361, 214] width 458 height 43
click at [481, 200] on button "Stop Recording" at bounding box center [476, 204] width 220 height 22
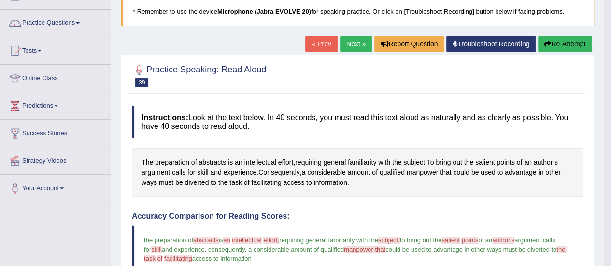
scroll to position [61, 0]
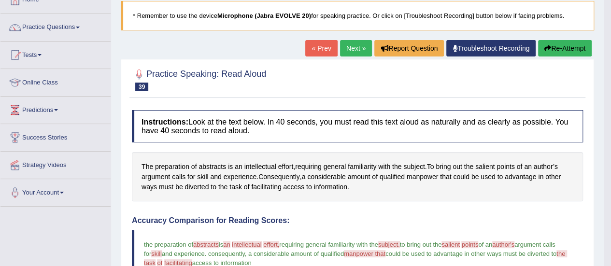
click at [349, 46] on link "Next »" at bounding box center [356, 48] width 32 height 16
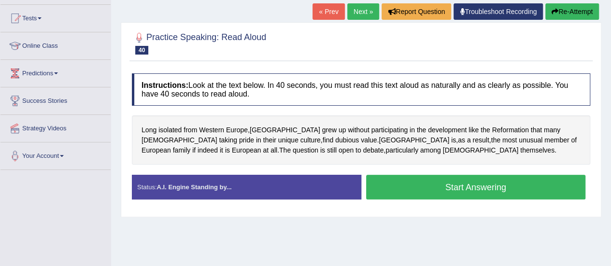
scroll to position [97, 0]
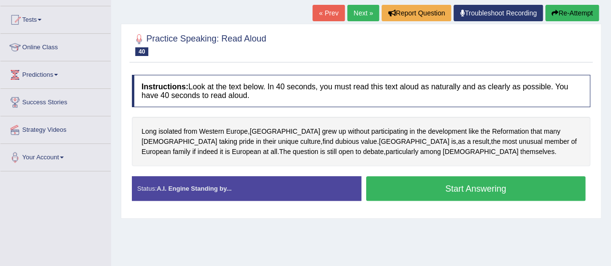
click at [464, 184] on button "Start Answering" at bounding box center [476, 188] width 220 height 25
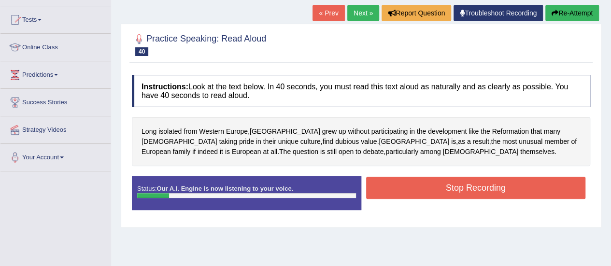
click at [462, 179] on button "Stop Recording" at bounding box center [476, 188] width 220 height 22
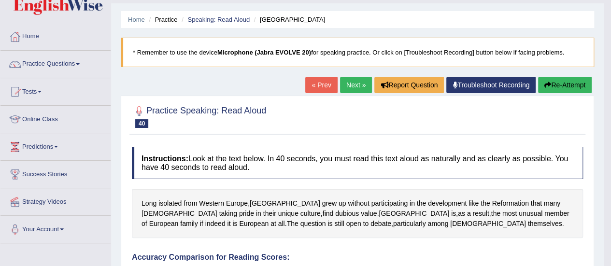
scroll to position [0, 0]
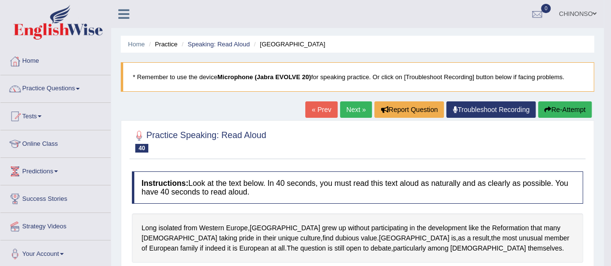
click at [564, 109] on button "Re-Attempt" at bounding box center [565, 109] width 54 height 16
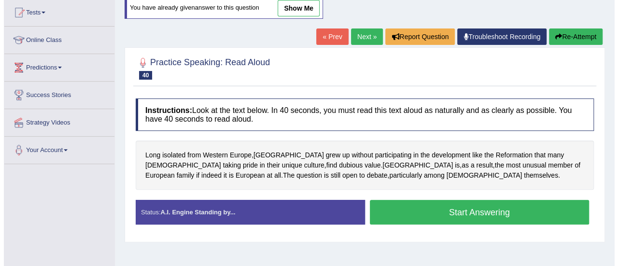
scroll to position [100, 0]
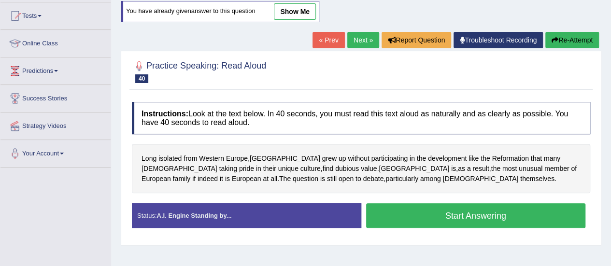
click at [481, 214] on button "Start Answering" at bounding box center [476, 215] width 220 height 25
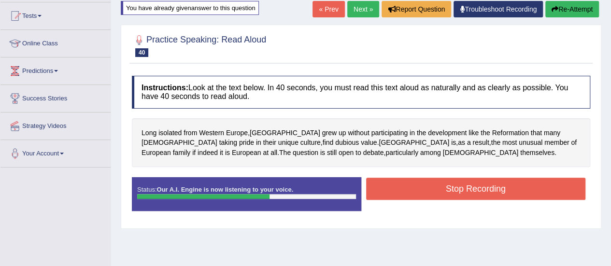
click at [515, 191] on button "Stop Recording" at bounding box center [476, 189] width 220 height 22
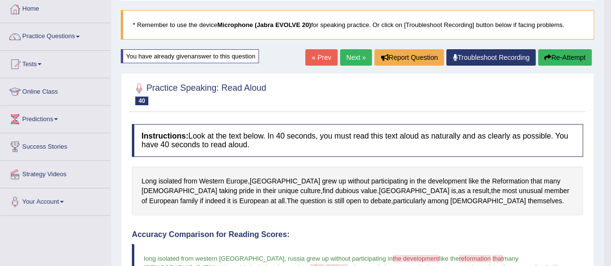
scroll to position [50, 0]
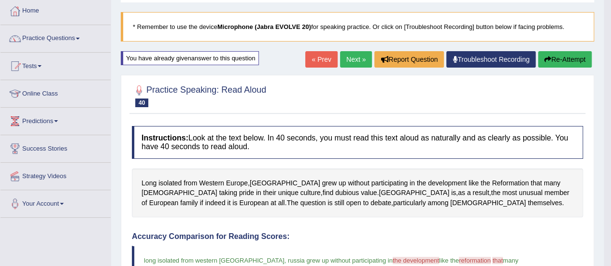
click at [355, 62] on link "Next »" at bounding box center [356, 59] width 32 height 16
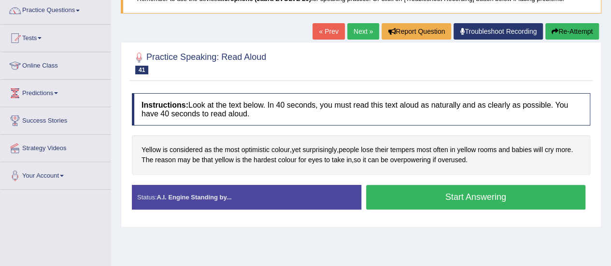
scroll to position [79, 0]
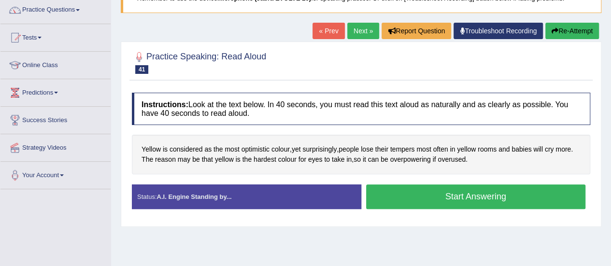
click at [507, 200] on button "Start Answering" at bounding box center [476, 196] width 220 height 25
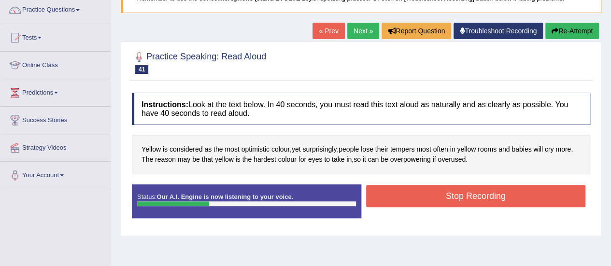
click at [526, 195] on button "Stop Recording" at bounding box center [476, 196] width 220 height 22
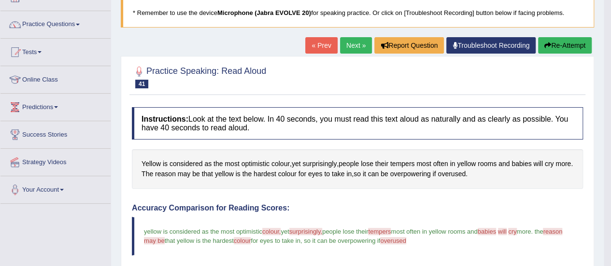
scroll to position [62, 0]
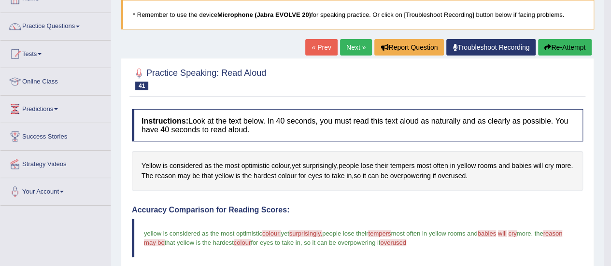
click at [351, 43] on link "Next »" at bounding box center [356, 47] width 32 height 16
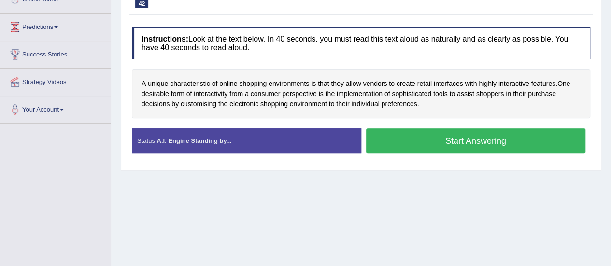
scroll to position [145, 0]
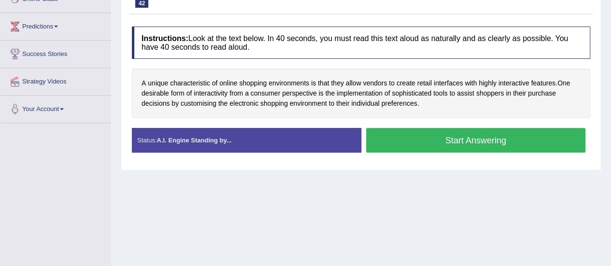
click at [428, 138] on button "Start Answering" at bounding box center [476, 140] width 220 height 25
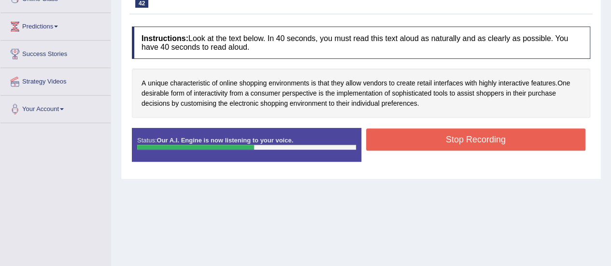
click at [428, 138] on button "Stop Recording" at bounding box center [476, 139] width 220 height 22
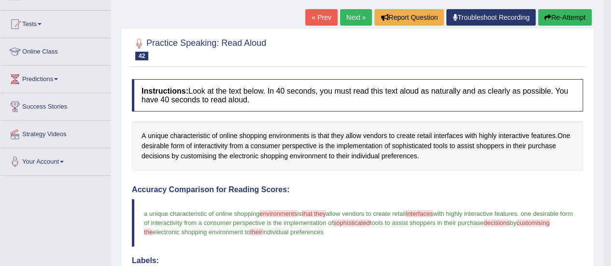
scroll to position [88, 0]
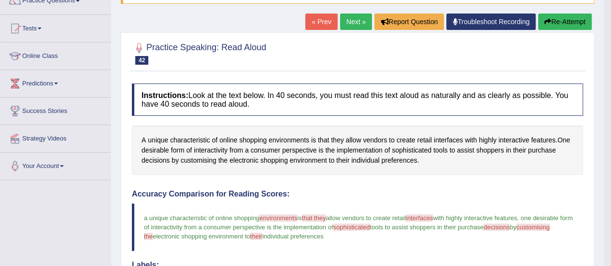
click at [548, 16] on button "Re-Attempt" at bounding box center [565, 22] width 54 height 16
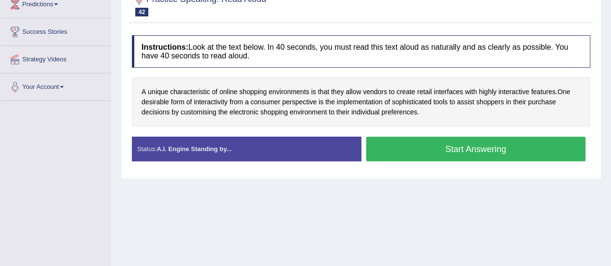
scroll to position [169, 0]
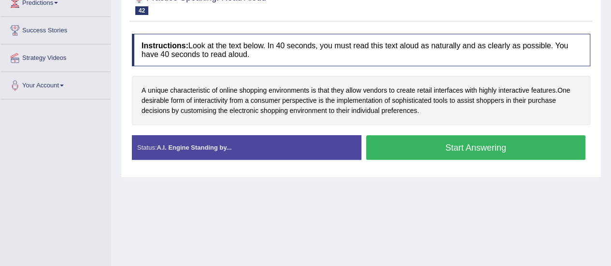
click at [419, 141] on button "Start Answering" at bounding box center [476, 147] width 220 height 25
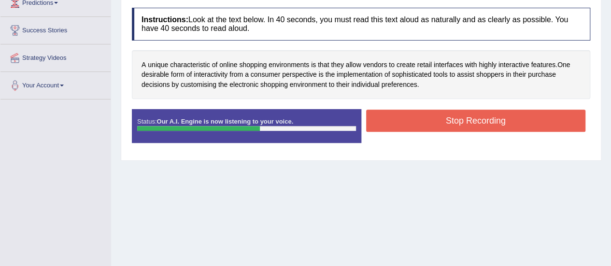
click at [421, 122] on button "Stop Recording" at bounding box center [476, 121] width 220 height 22
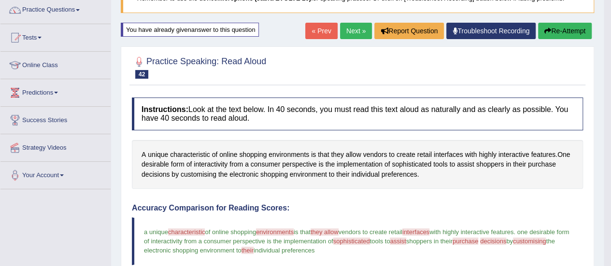
scroll to position [78, 0]
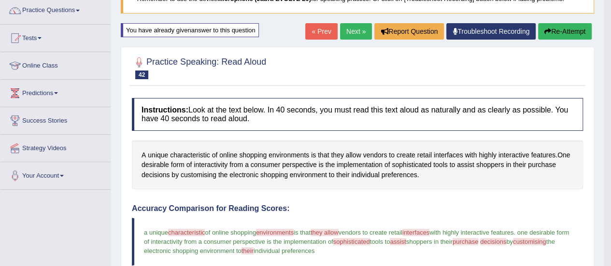
click at [557, 27] on button "Re-Attempt" at bounding box center [565, 31] width 54 height 16
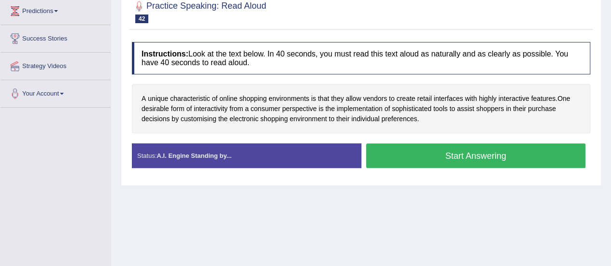
scroll to position [161, 0]
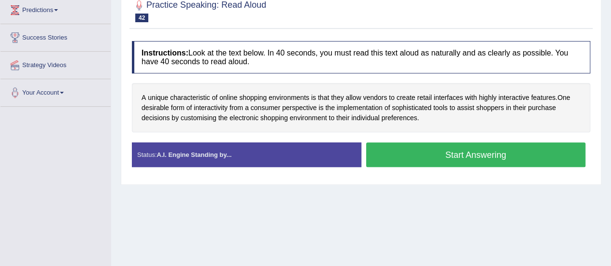
click at [411, 154] on button "Start Answering" at bounding box center [476, 154] width 220 height 25
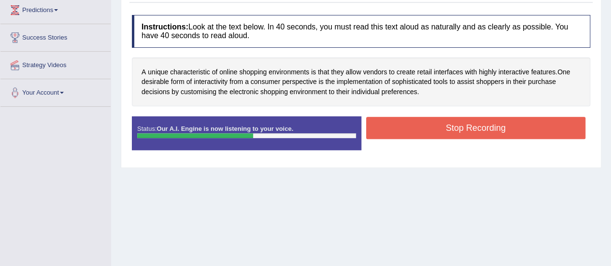
click at [412, 132] on button "Stop Recording" at bounding box center [476, 128] width 220 height 22
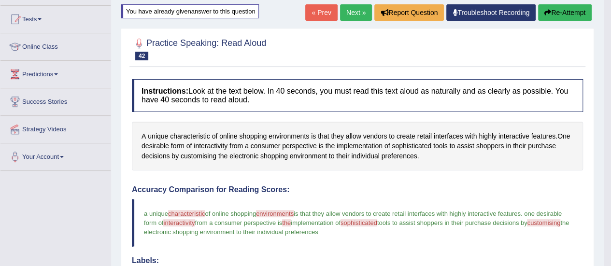
scroll to position [80, 0]
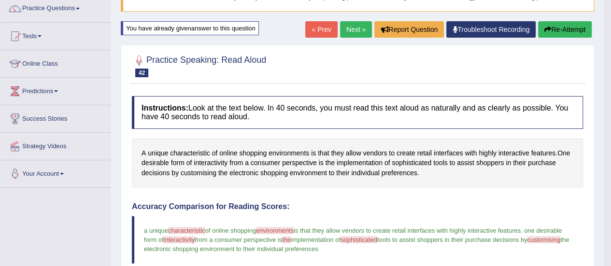
click at [551, 29] on button "Re-Attempt" at bounding box center [565, 29] width 54 height 16
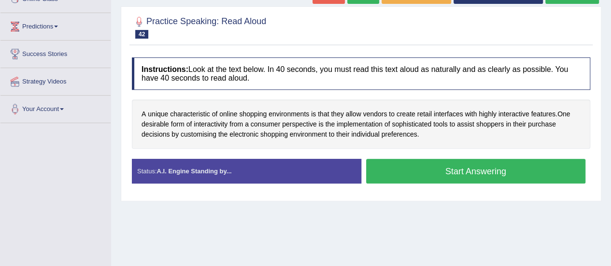
scroll to position [146, 0]
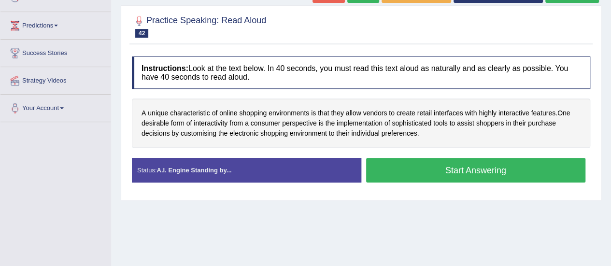
click at [453, 166] on button "Start Answering" at bounding box center [476, 170] width 220 height 25
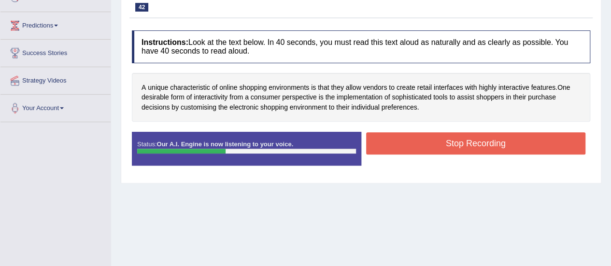
click at [447, 139] on button "Stop Recording" at bounding box center [476, 143] width 220 height 22
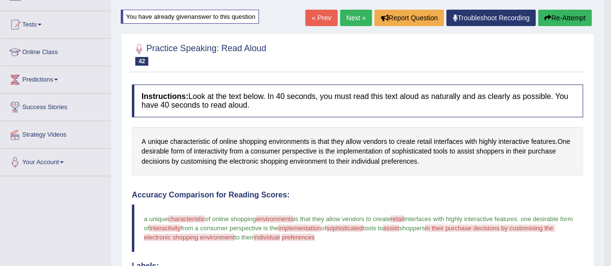
scroll to position [70, 0]
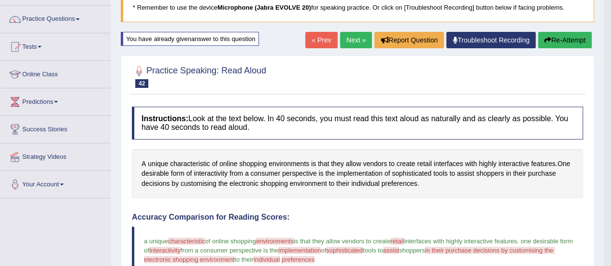
click at [342, 38] on link "Next »" at bounding box center [356, 40] width 32 height 16
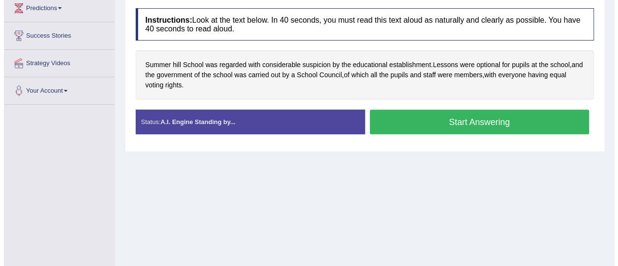
scroll to position [164, 0]
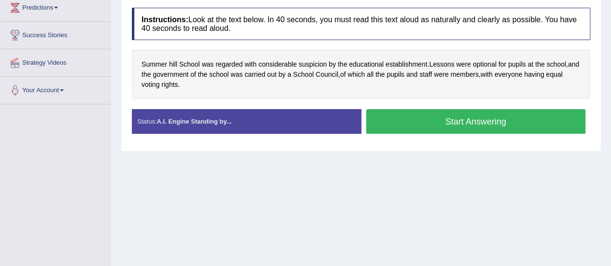
click at [458, 119] on button "Start Answering" at bounding box center [476, 121] width 220 height 25
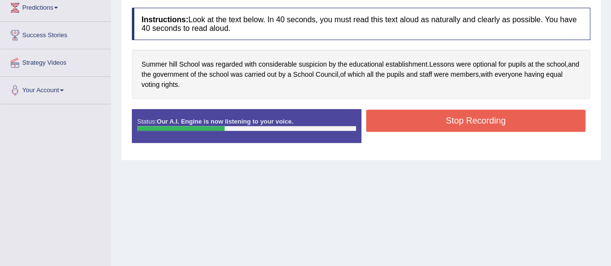
click at [458, 119] on button "Stop Recording" at bounding box center [476, 121] width 220 height 22
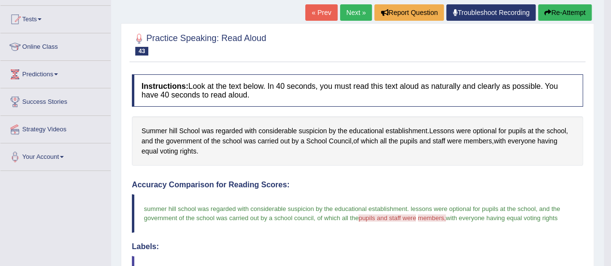
scroll to position [95, 0]
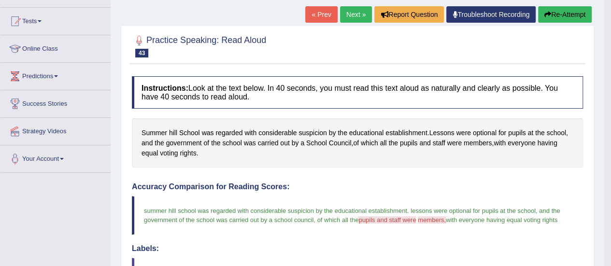
click at [350, 10] on link "Next »" at bounding box center [356, 14] width 32 height 16
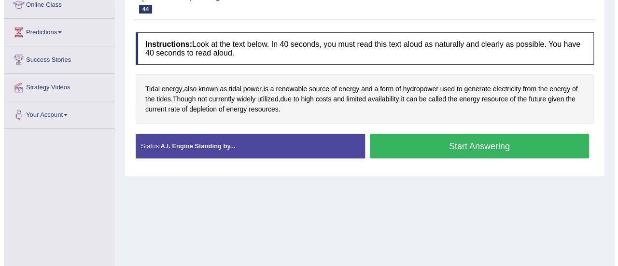
scroll to position [142, 0]
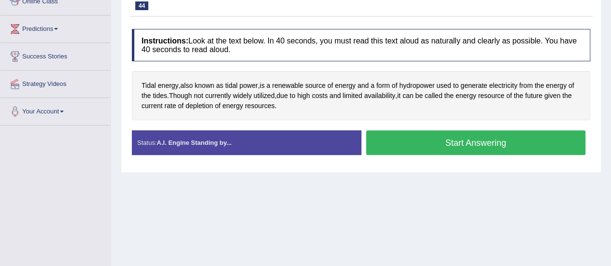
click at [426, 141] on button "Start Answering" at bounding box center [476, 142] width 220 height 25
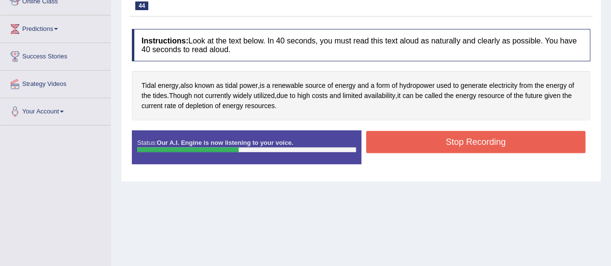
click at [426, 141] on button "Stop Recording" at bounding box center [476, 142] width 220 height 22
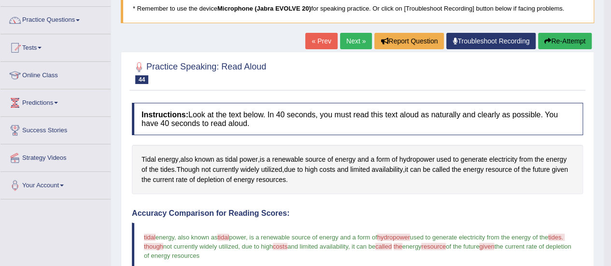
scroll to position [67, 0]
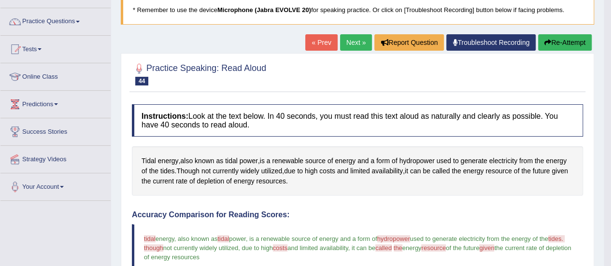
click at [353, 45] on link "Next »" at bounding box center [356, 42] width 32 height 16
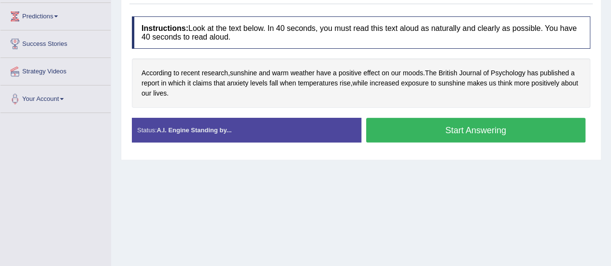
scroll to position [155, 0]
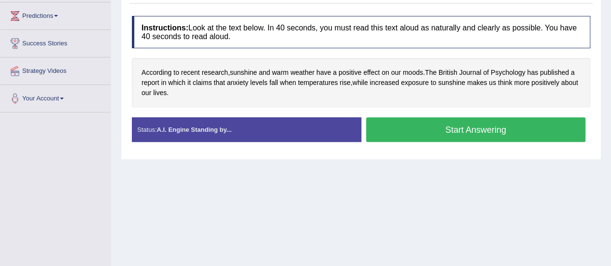
click at [384, 131] on button "Start Answering" at bounding box center [476, 129] width 220 height 25
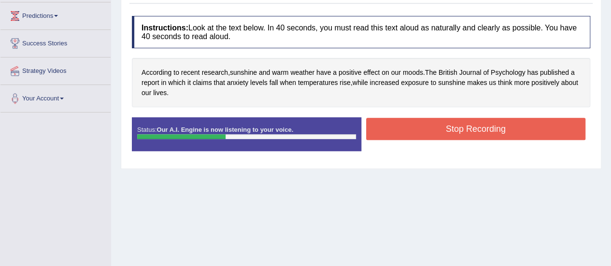
click at [384, 131] on button "Stop Recording" at bounding box center [476, 129] width 220 height 22
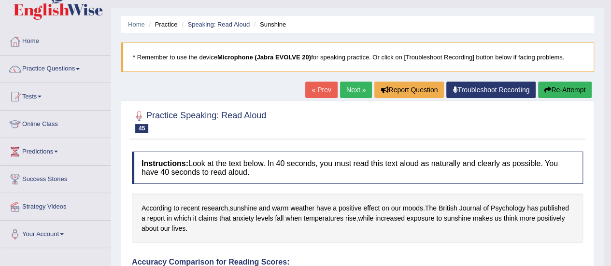
scroll to position [18, 0]
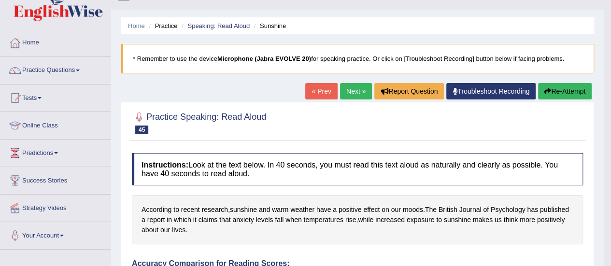
click at [352, 89] on link "Next »" at bounding box center [356, 91] width 32 height 16
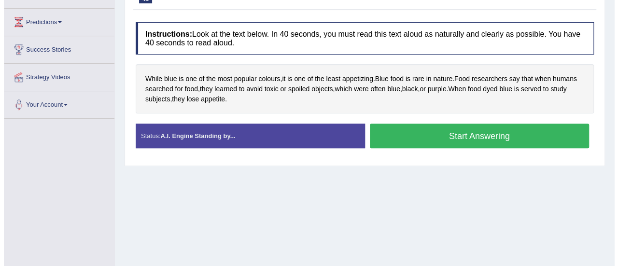
scroll to position [150, 0]
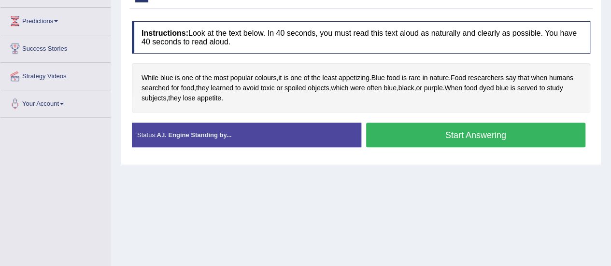
click at [408, 132] on button "Start Answering" at bounding box center [476, 135] width 220 height 25
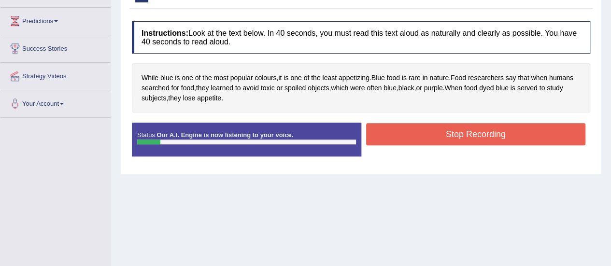
click at [408, 132] on button "Stop Recording" at bounding box center [476, 134] width 220 height 22
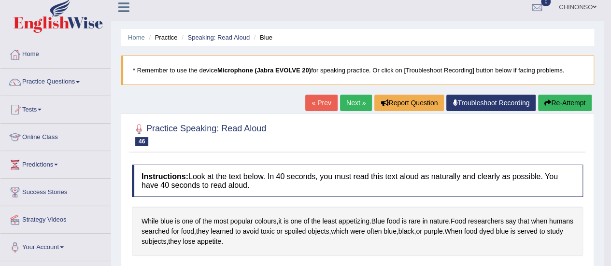
scroll to position [6, 0]
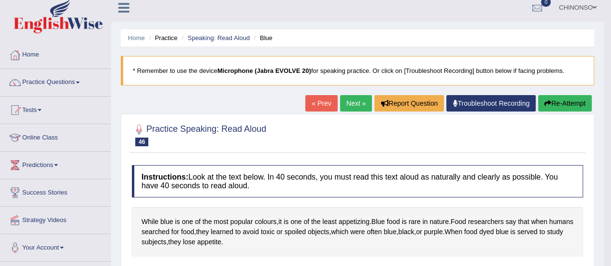
click at [548, 100] on icon "button" at bounding box center [547, 103] width 7 height 7
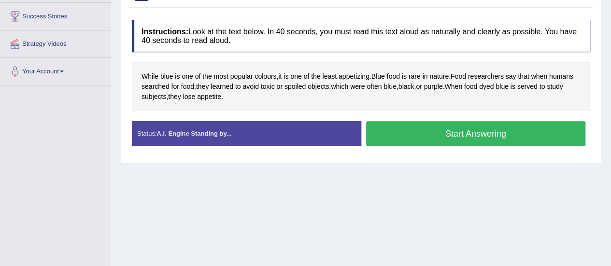
scroll to position [185, 0]
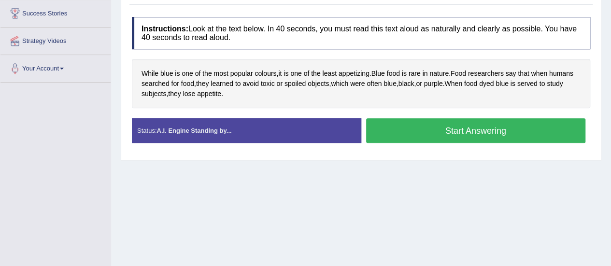
click at [435, 132] on button "Start Answering" at bounding box center [476, 130] width 220 height 25
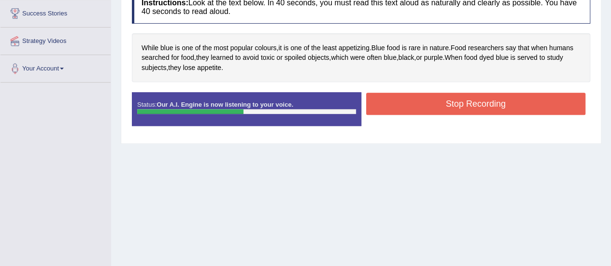
click at [432, 96] on button "Stop Recording" at bounding box center [476, 104] width 220 height 22
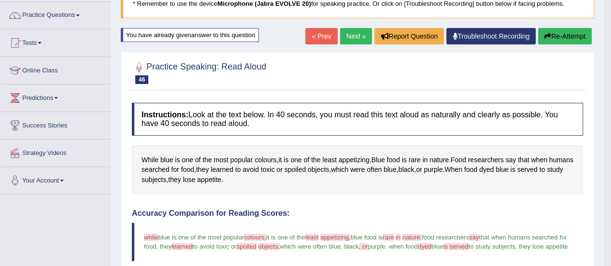
scroll to position [73, 0]
click at [347, 32] on link "Next »" at bounding box center [356, 36] width 32 height 16
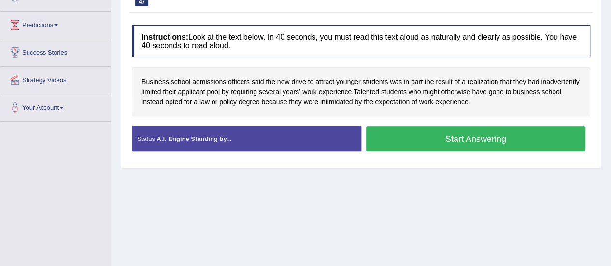
scroll to position [148, 0]
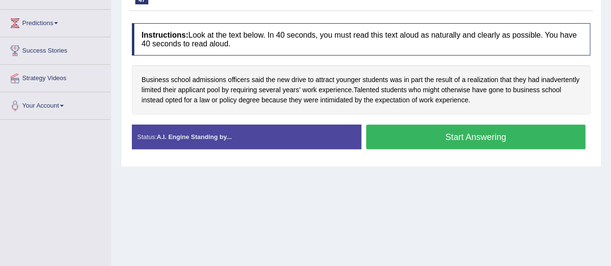
click at [421, 138] on button "Start Answering" at bounding box center [476, 137] width 220 height 25
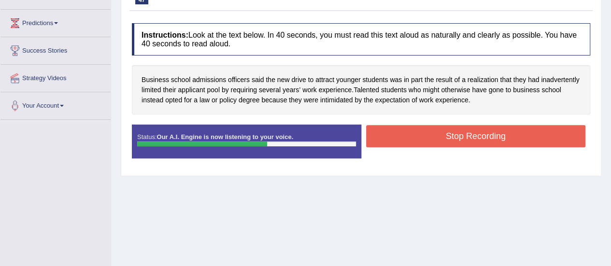
click at [421, 138] on button "Stop Recording" at bounding box center [476, 136] width 220 height 22
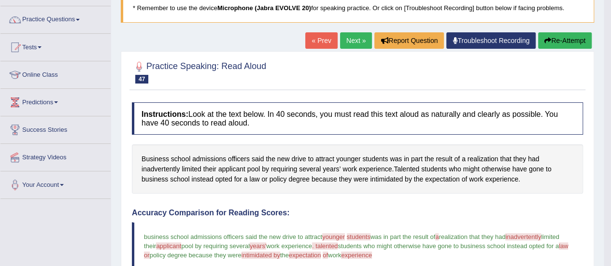
scroll to position [68, 0]
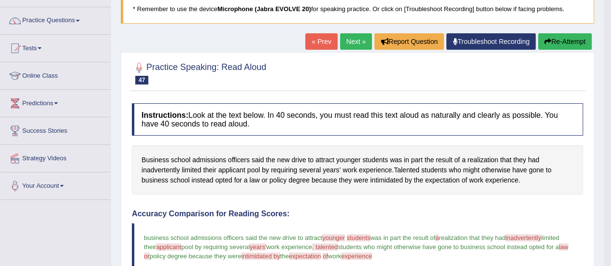
click at [350, 41] on link "Next »" at bounding box center [356, 41] width 32 height 16
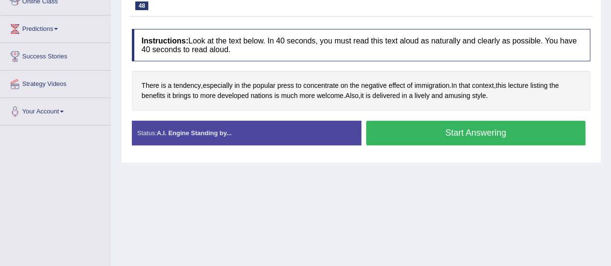
scroll to position [143, 0]
click at [455, 131] on button "Start Answering" at bounding box center [476, 132] width 220 height 25
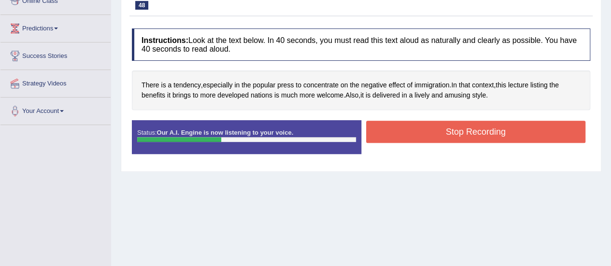
click at [455, 131] on button "Stop Recording" at bounding box center [476, 132] width 220 height 22
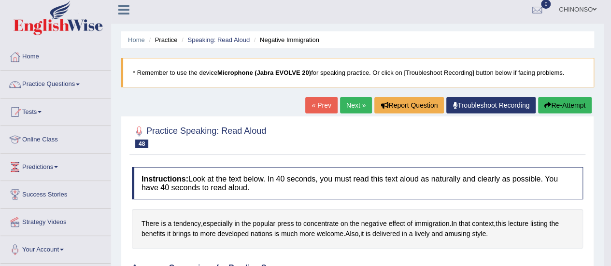
scroll to position [4, 0]
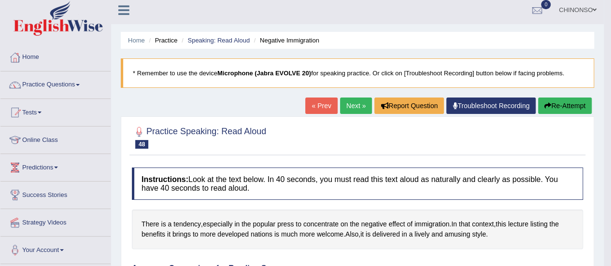
click at [351, 107] on link "Next »" at bounding box center [356, 106] width 32 height 16
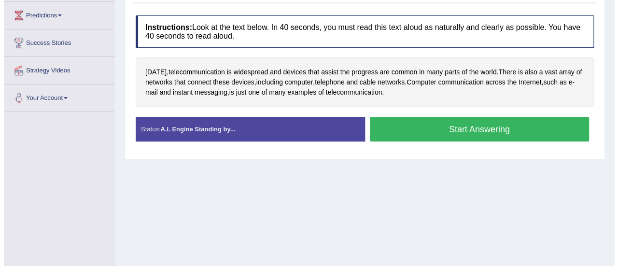
scroll to position [157, 0]
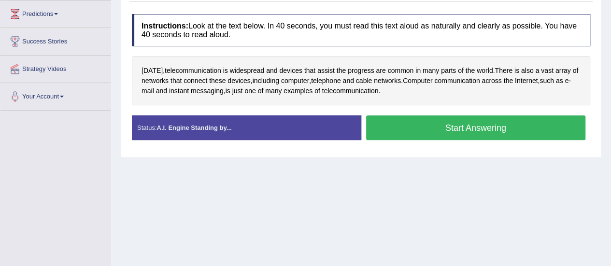
click at [453, 124] on button "Start Answering" at bounding box center [476, 127] width 220 height 25
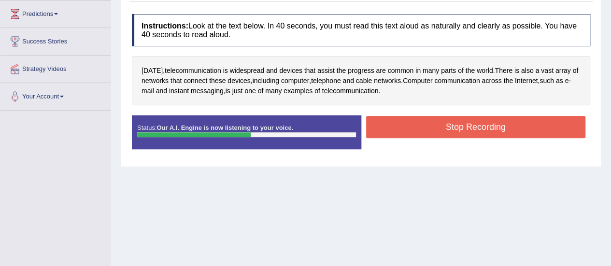
click at [456, 128] on button "Stop Recording" at bounding box center [476, 127] width 220 height 22
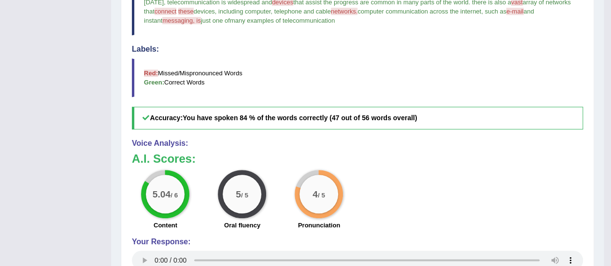
scroll to position [304, 0]
